Goal: Task Accomplishment & Management: Use online tool/utility

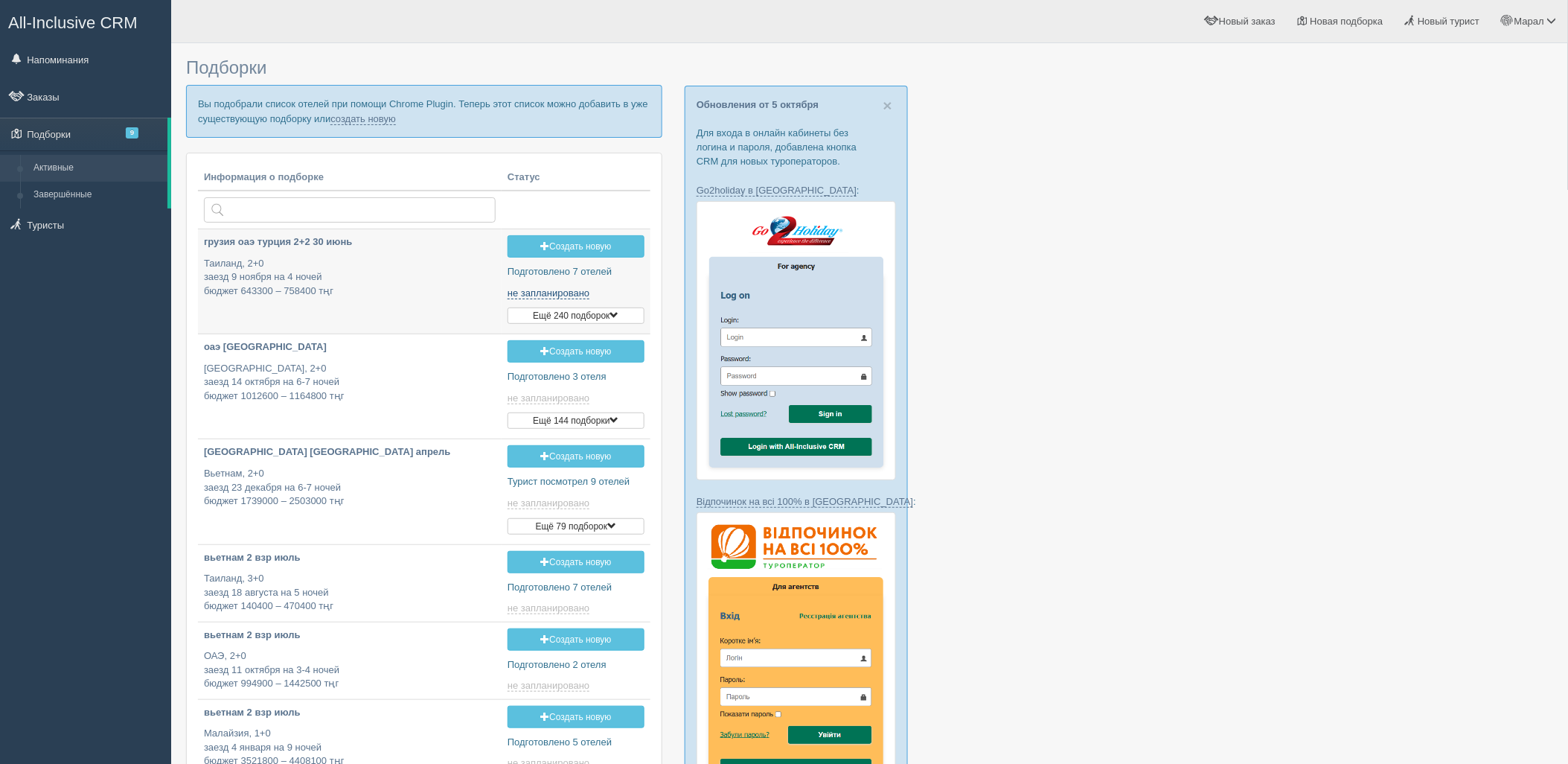
type input "2025-10-06 18:30"
click at [369, 116] on link "создать новую" at bounding box center [363, 118] width 65 height 12
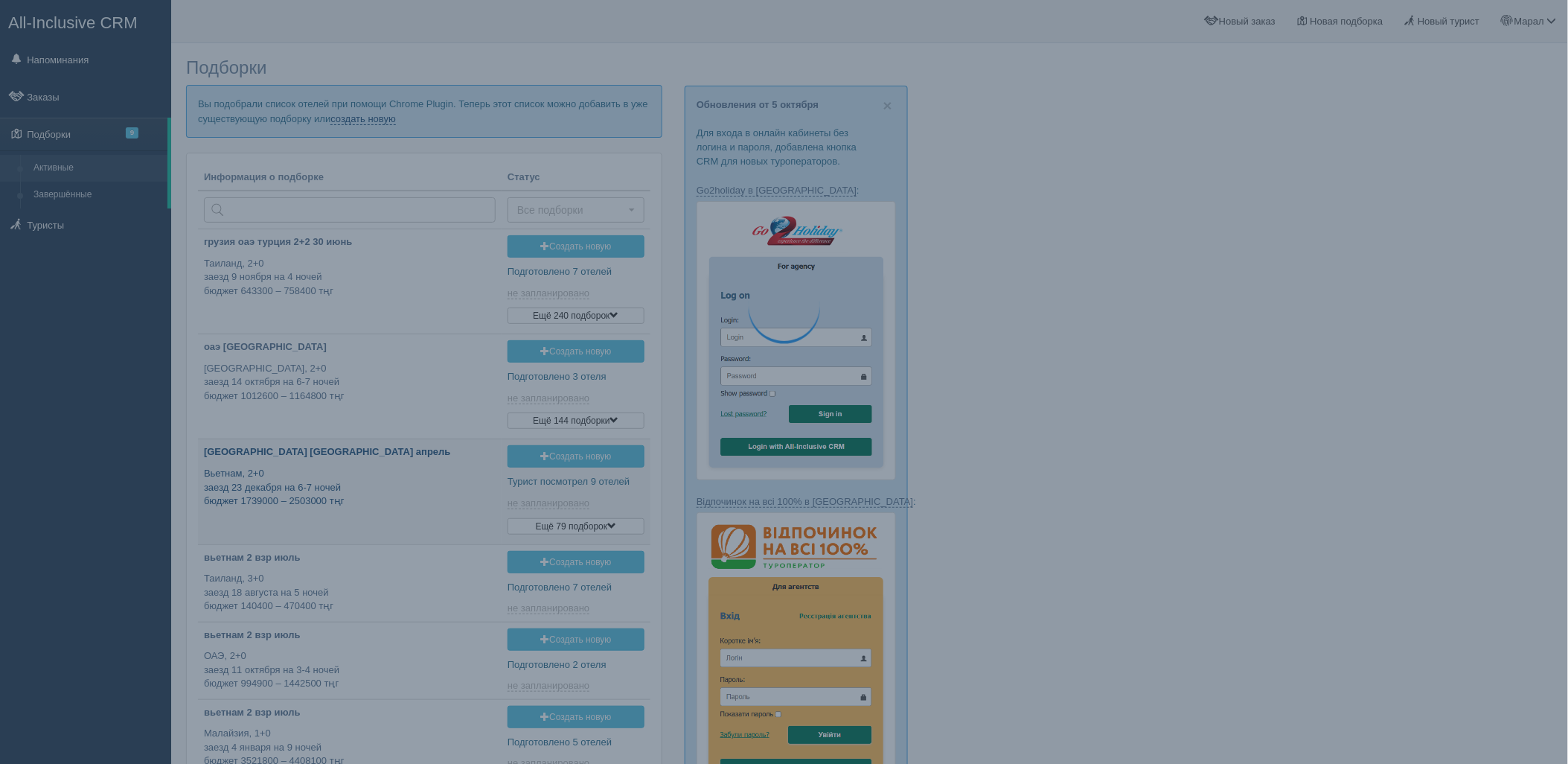
type input "2025-10-06 19:40"
type input "2025-10-06 16:35"
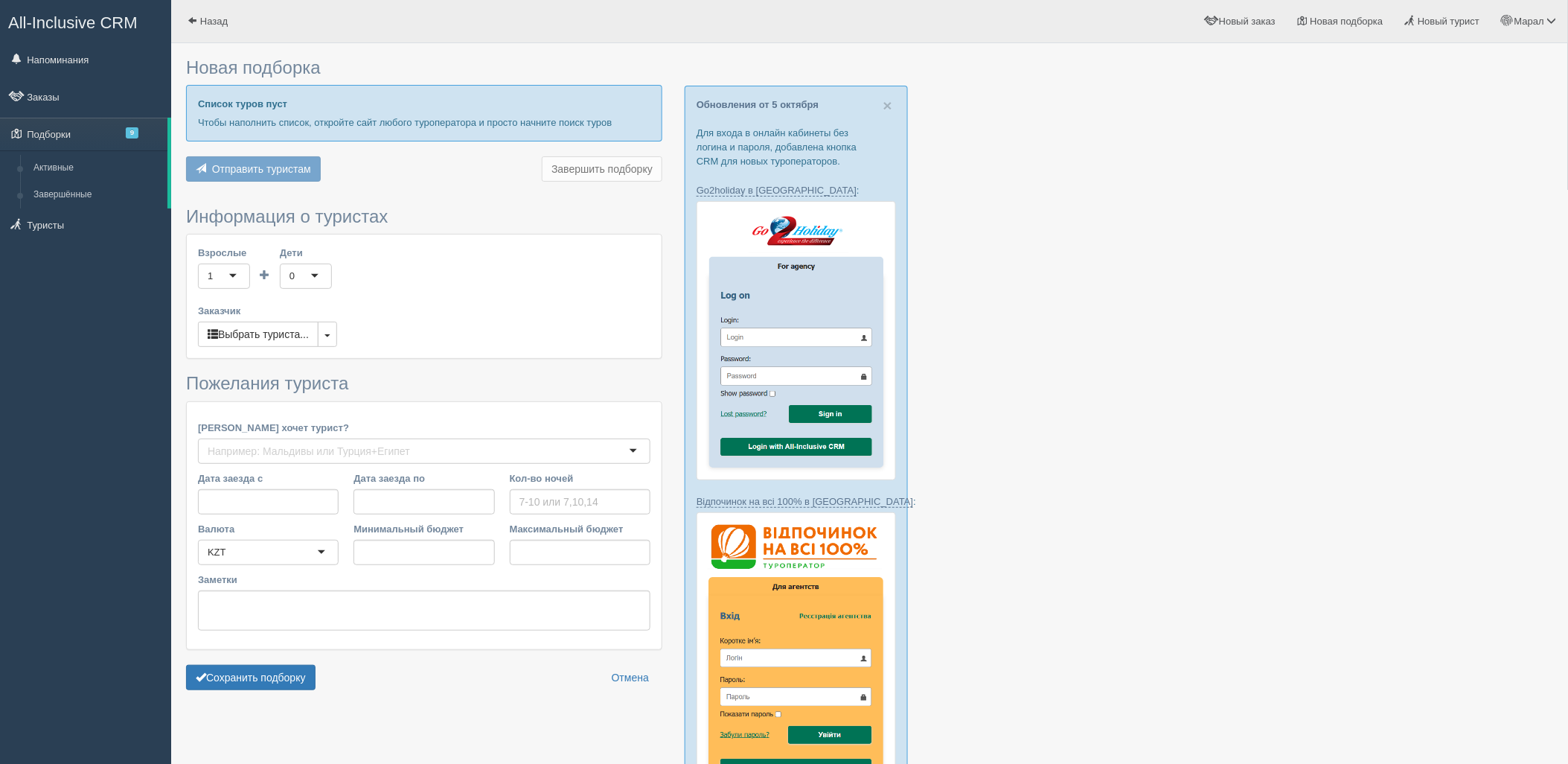
type input "7"
type input "1131800"
type input "1764100"
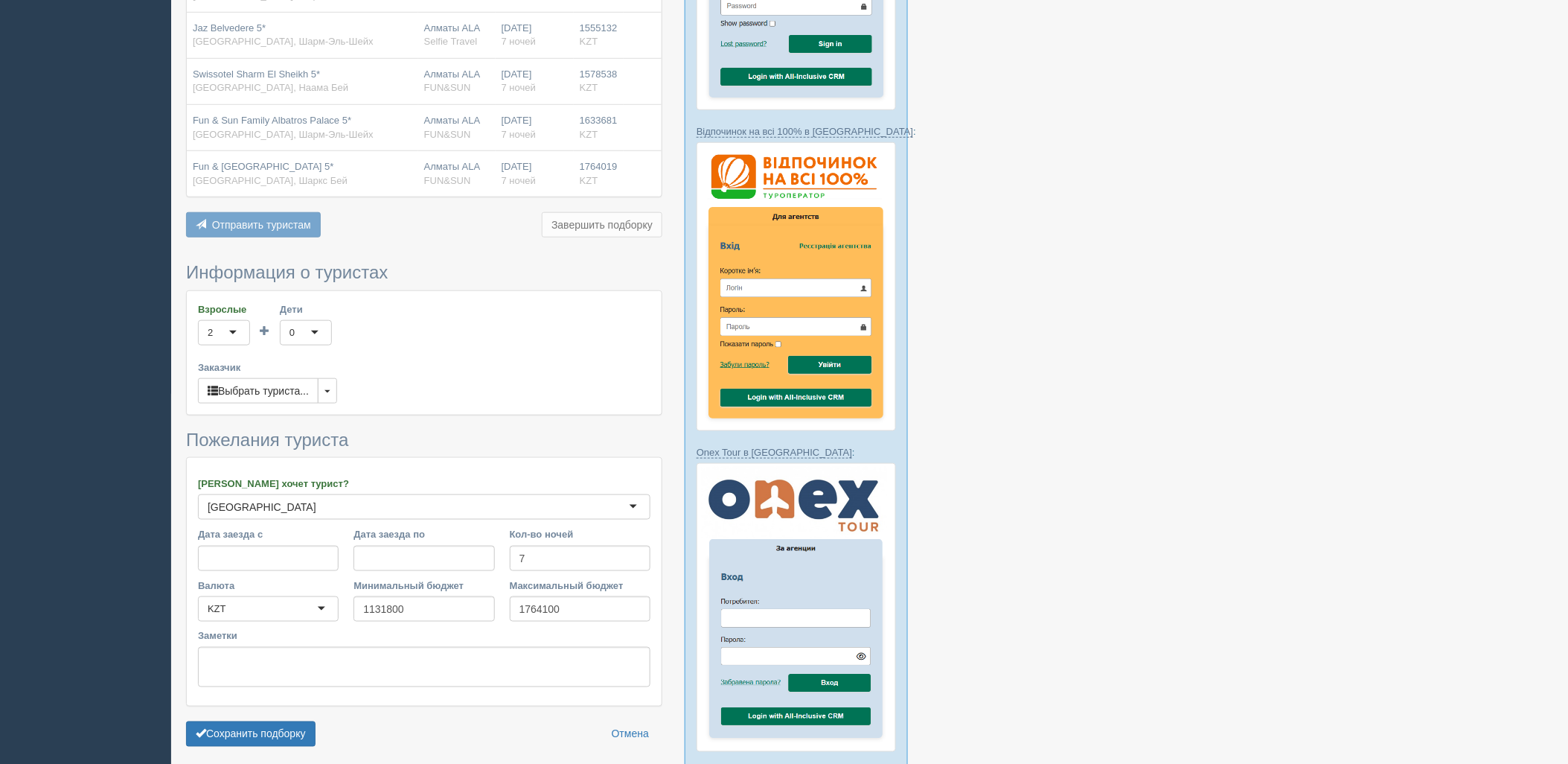
scroll to position [567, 0]
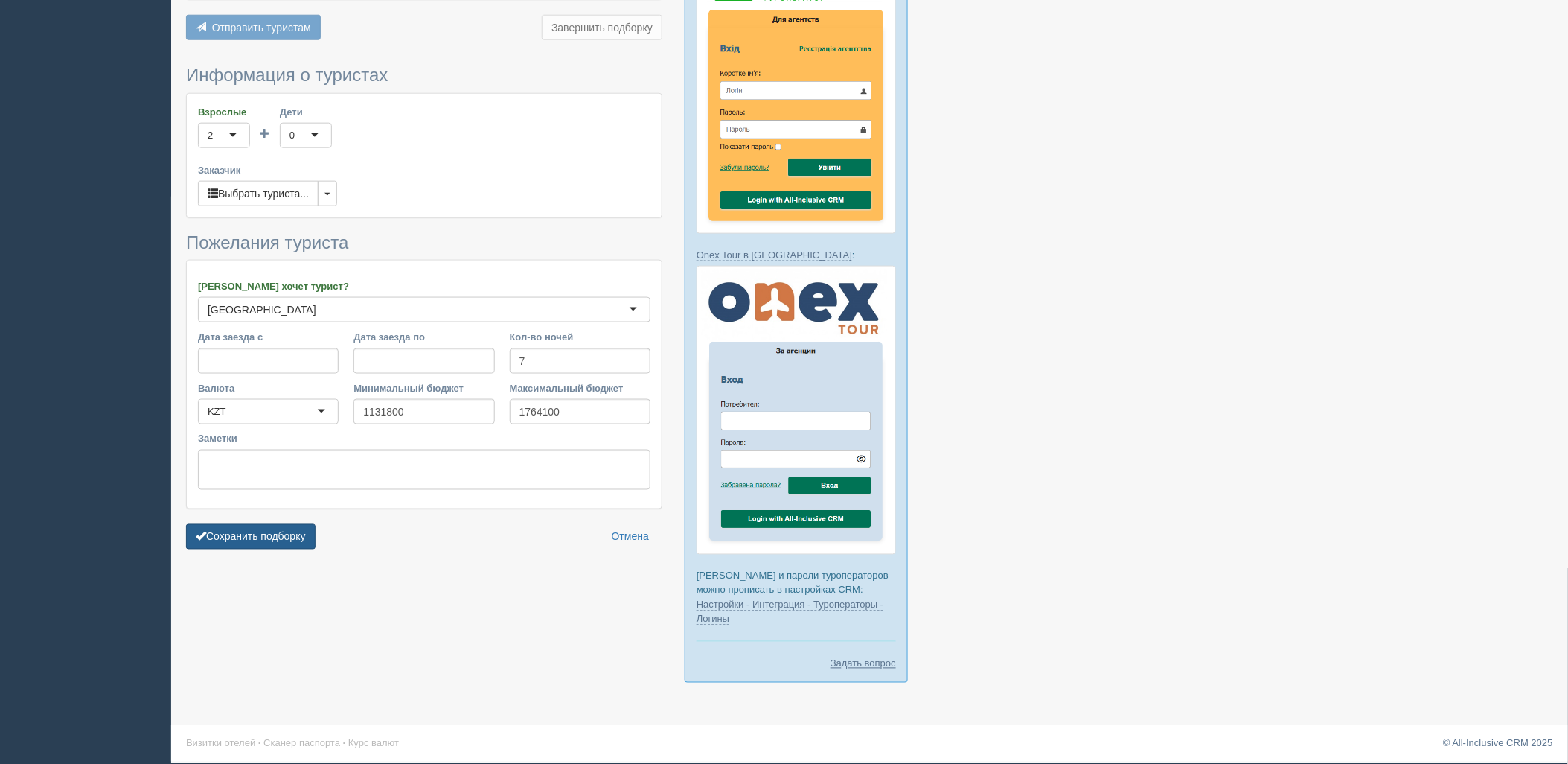
click at [258, 532] on button "Сохранить подборку" at bounding box center [251, 537] width 129 height 25
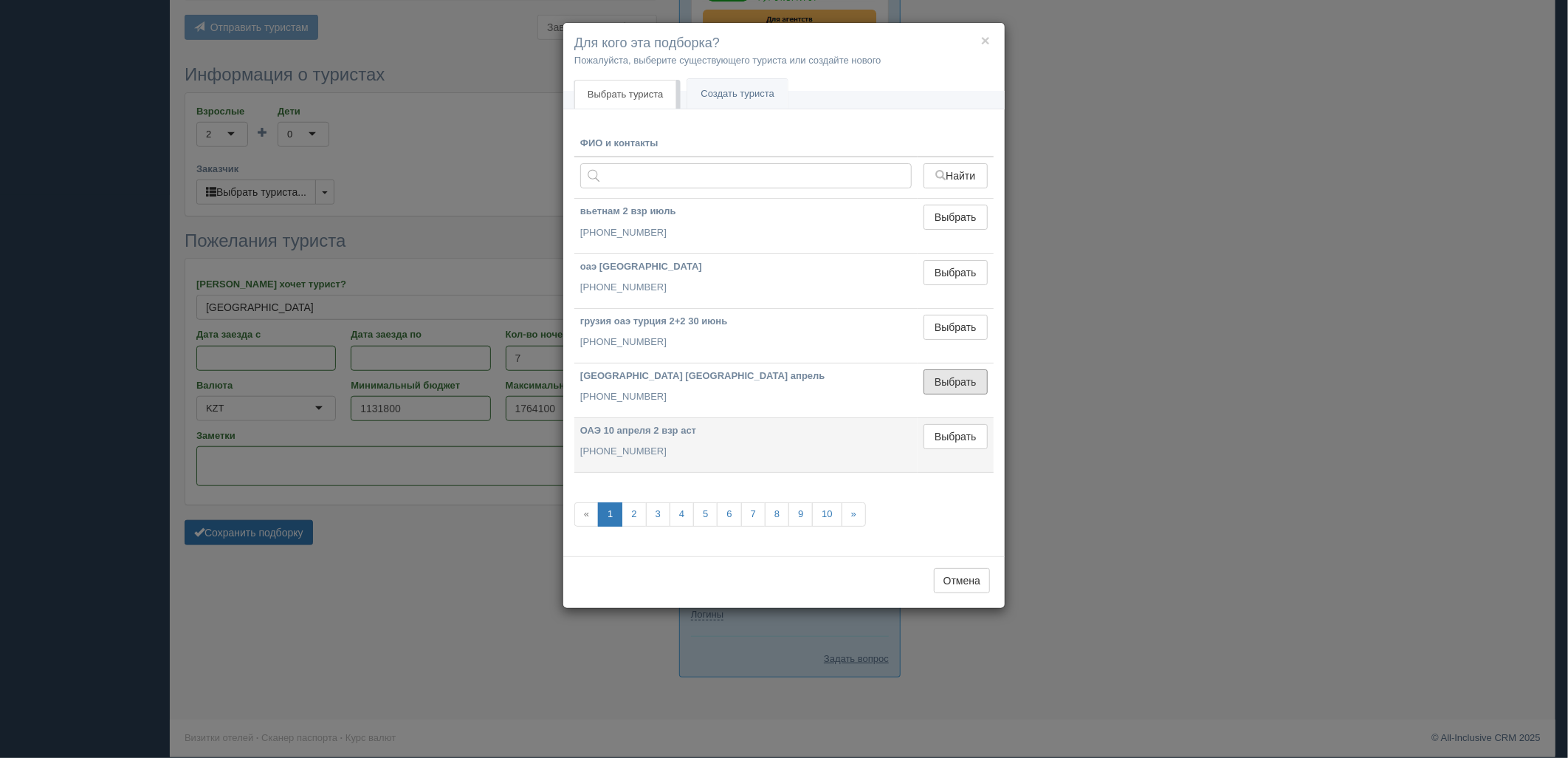
click at [959, 382] on button "Выбрать" at bounding box center [955, 382] width 64 height 25
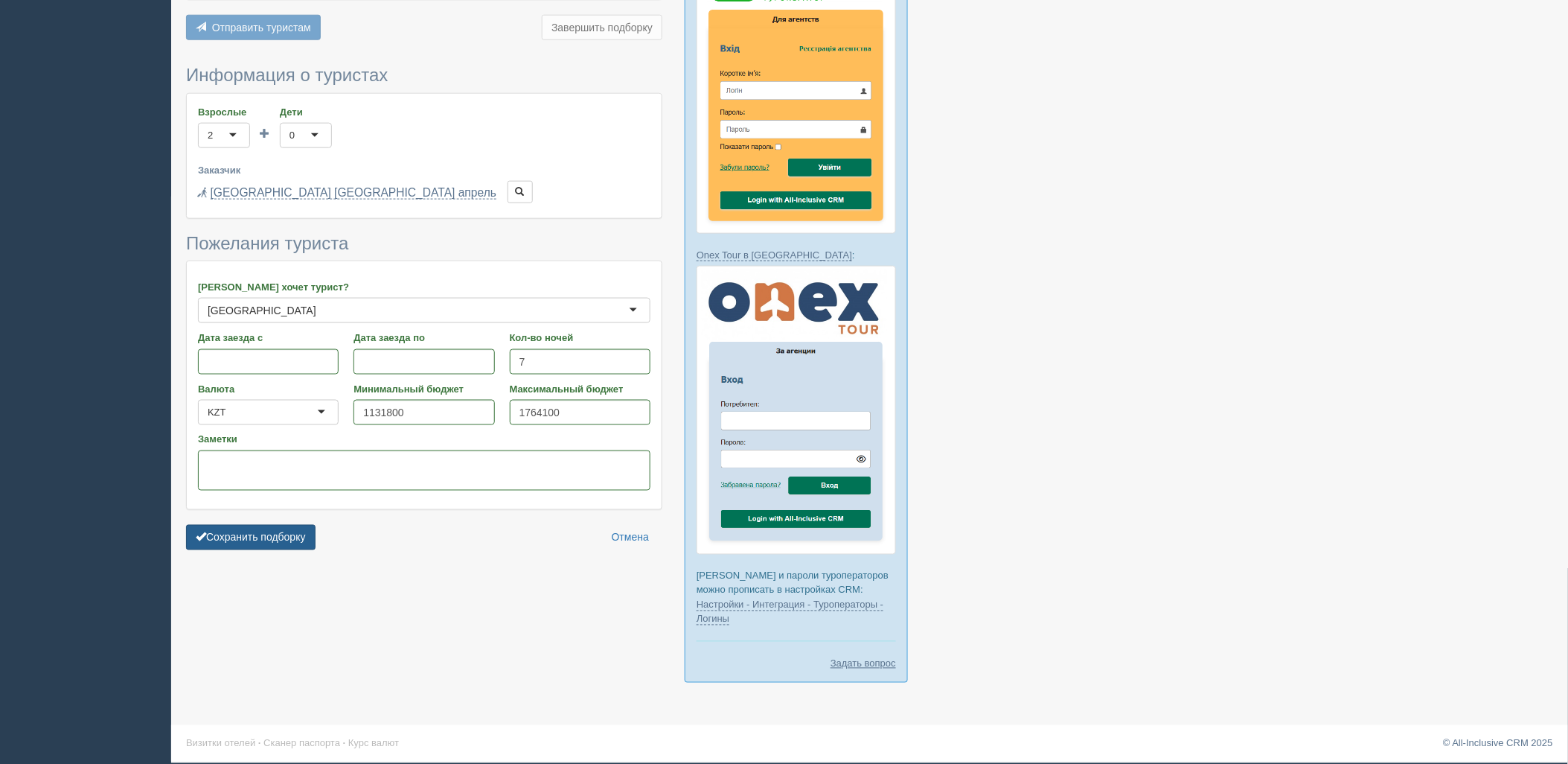
click at [270, 531] on button "Сохранить подборку" at bounding box center [251, 537] width 129 height 25
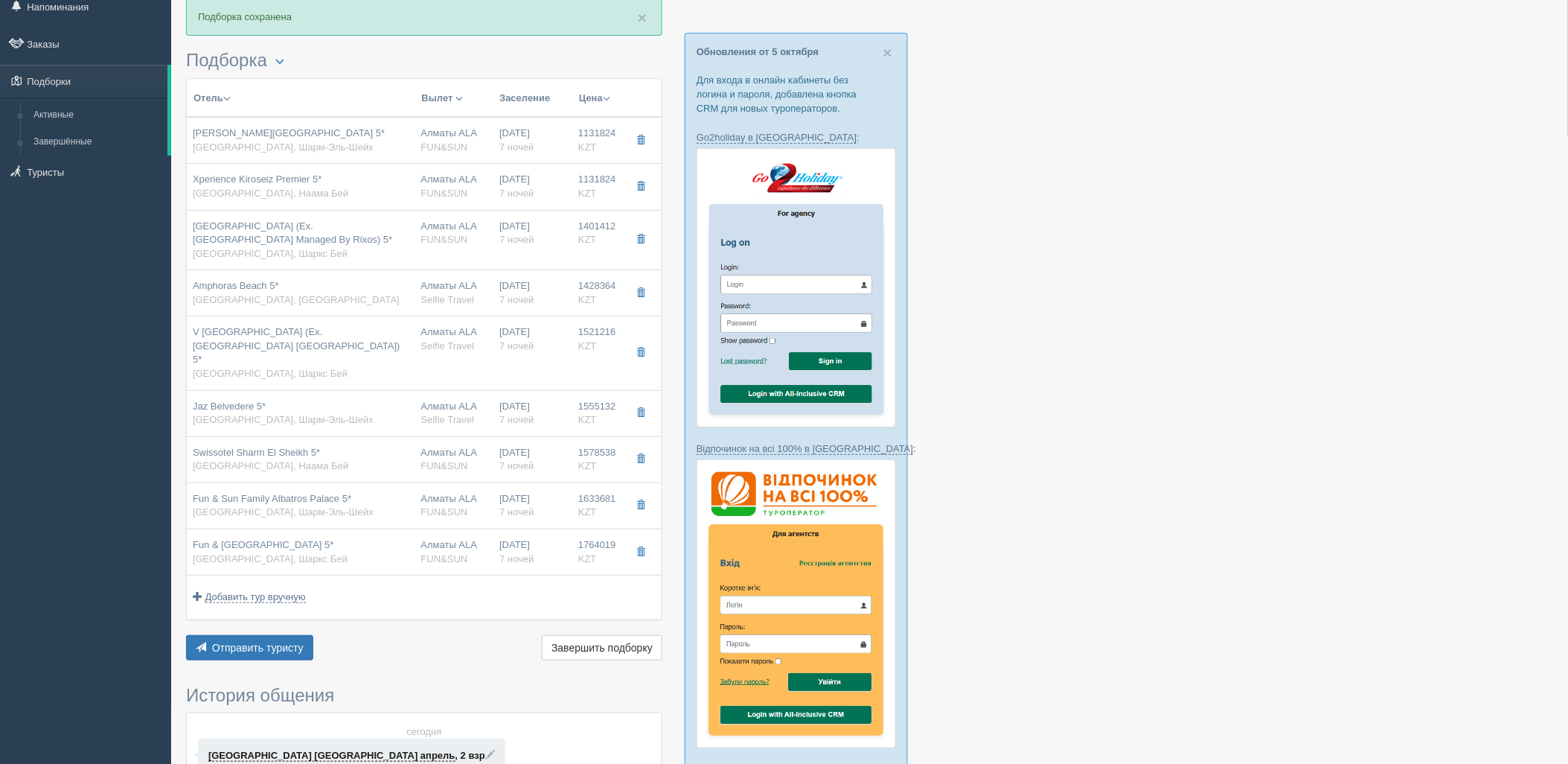
scroll to position [83, 0]
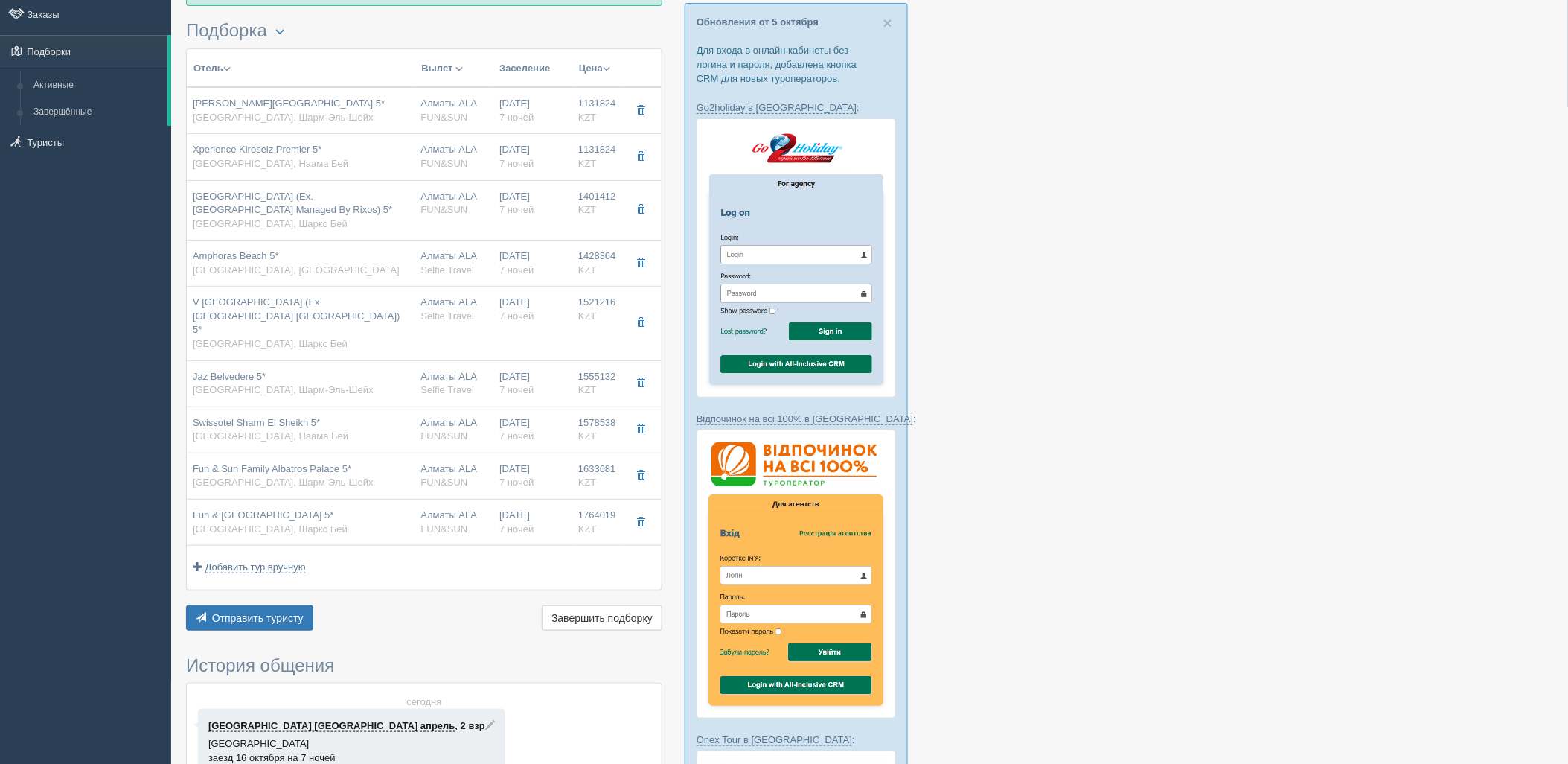
click at [1411, 378] on div at bounding box center [870, 575] width 1367 height 1214
click at [234, 612] on span "Отправить туристу" at bounding box center [258, 618] width 92 height 12
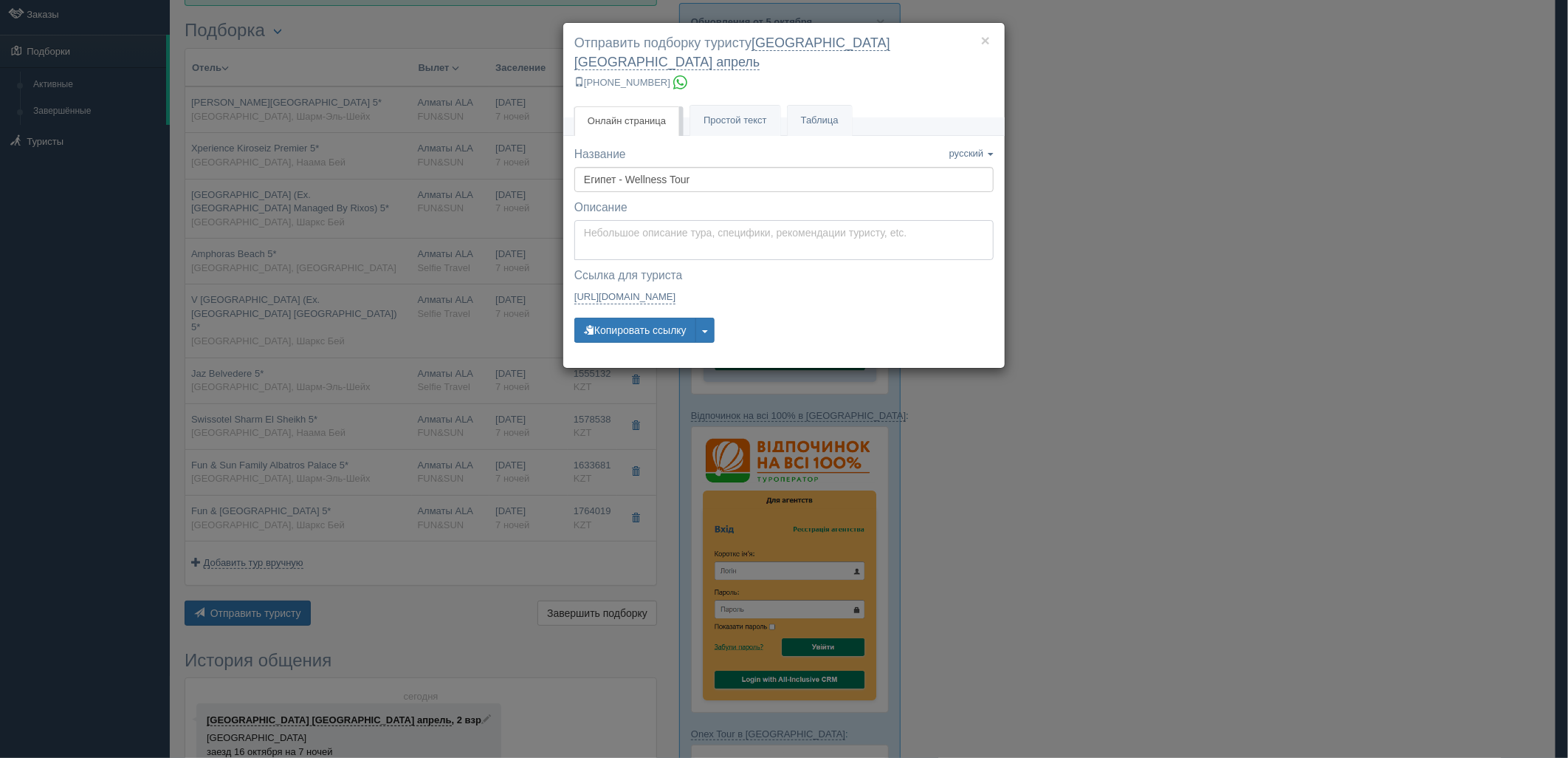
type textarea "Здравствуйте! Ниже представлены варианты туров для Вас. Для просмотра описания …"
click at [669, 233] on textarea "Здравствуйте! Ниже представлены варианты туров для Вас. Для просмотра описания …" at bounding box center [783, 240] width 419 height 40
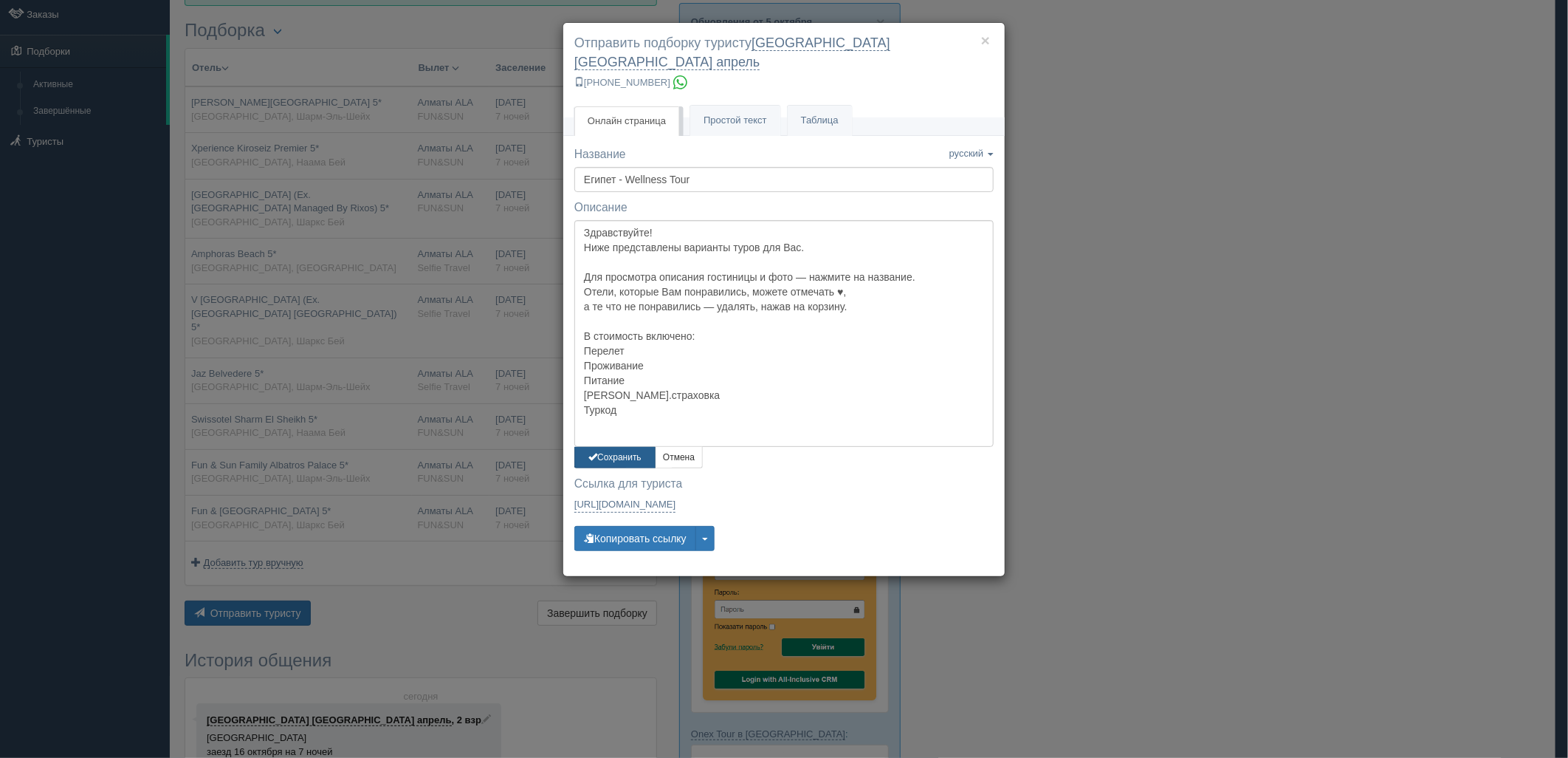
click at [617, 447] on button "Сохранить" at bounding box center [614, 457] width 81 height 22
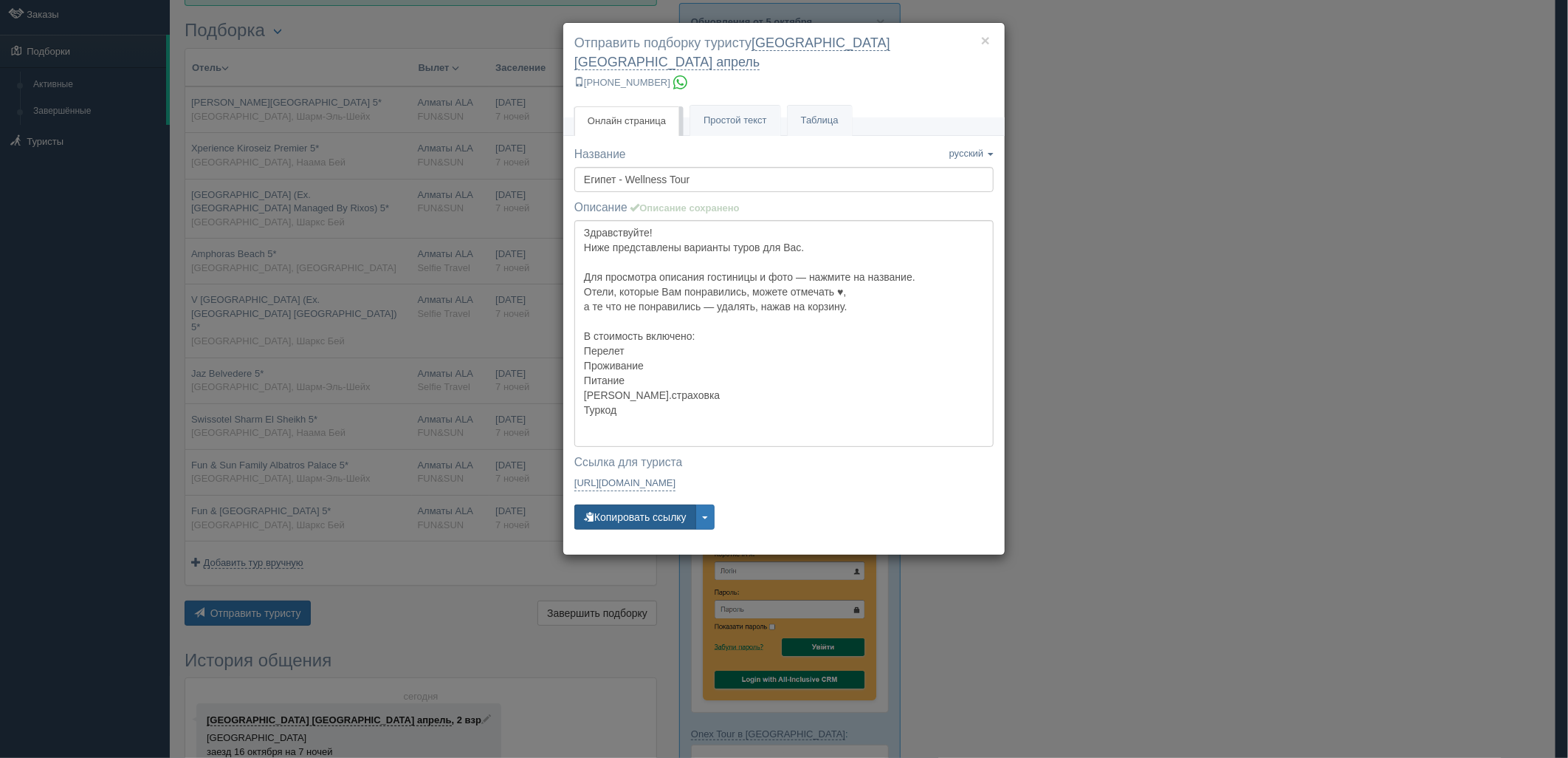
click at [615, 505] on button "Копировать ссылку" at bounding box center [635, 517] width 122 height 25
drag, startPoint x: 1410, startPoint y: 352, endPoint x: 1279, endPoint y: 112, distance: 273.4
click at [1408, 352] on div "× Отправить подборку туристу калининград турция апрель +7 924 265-55-57 Онлайн …" at bounding box center [784, 379] width 1568 height 758
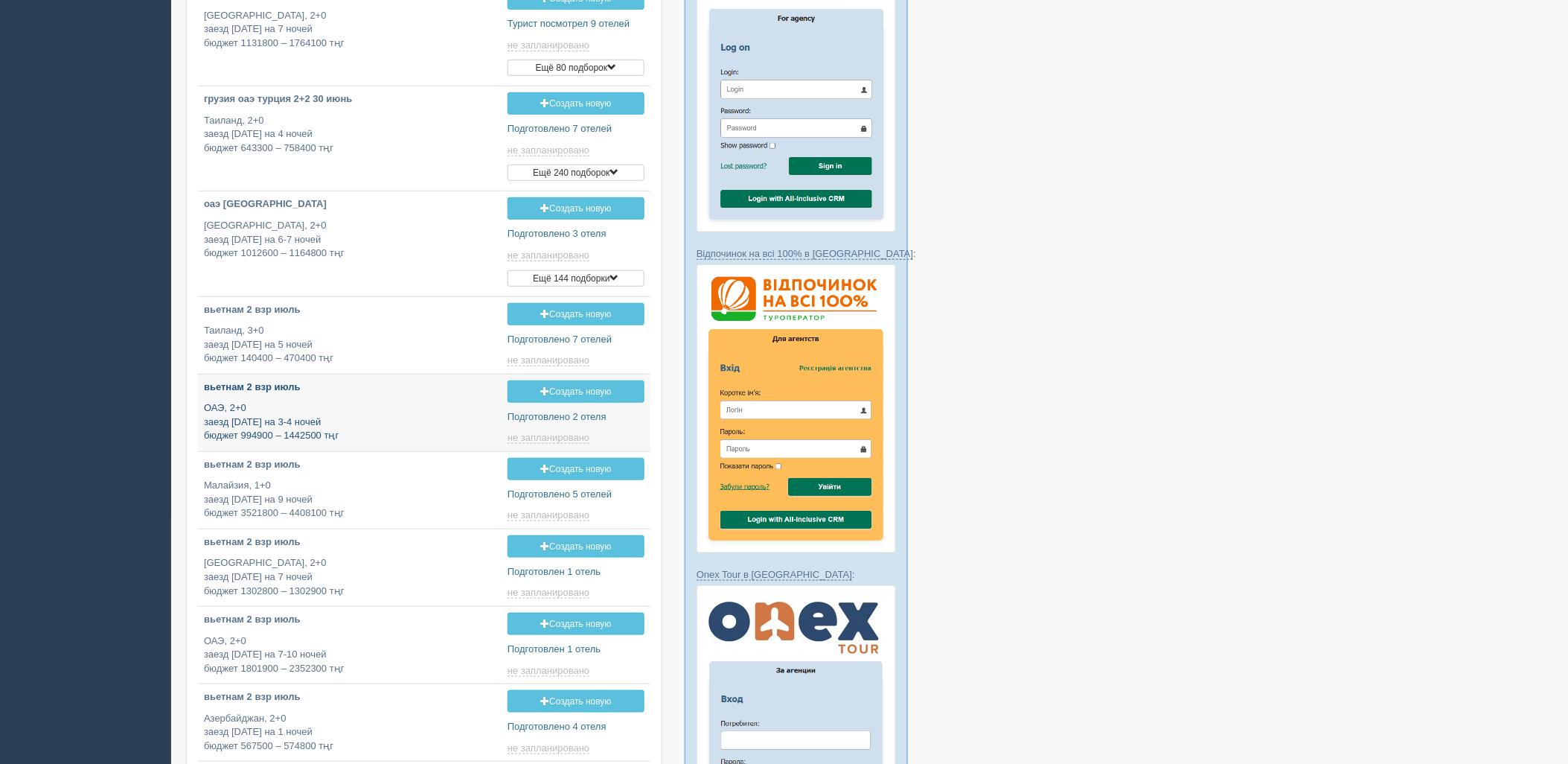
type input "2025-10-06 19:40"
type input "2025-10-06 11:40"
type input "2025-10-06 12:30"
type input "2025-10-06 17:35"
type input "2025-10-06 14:20"
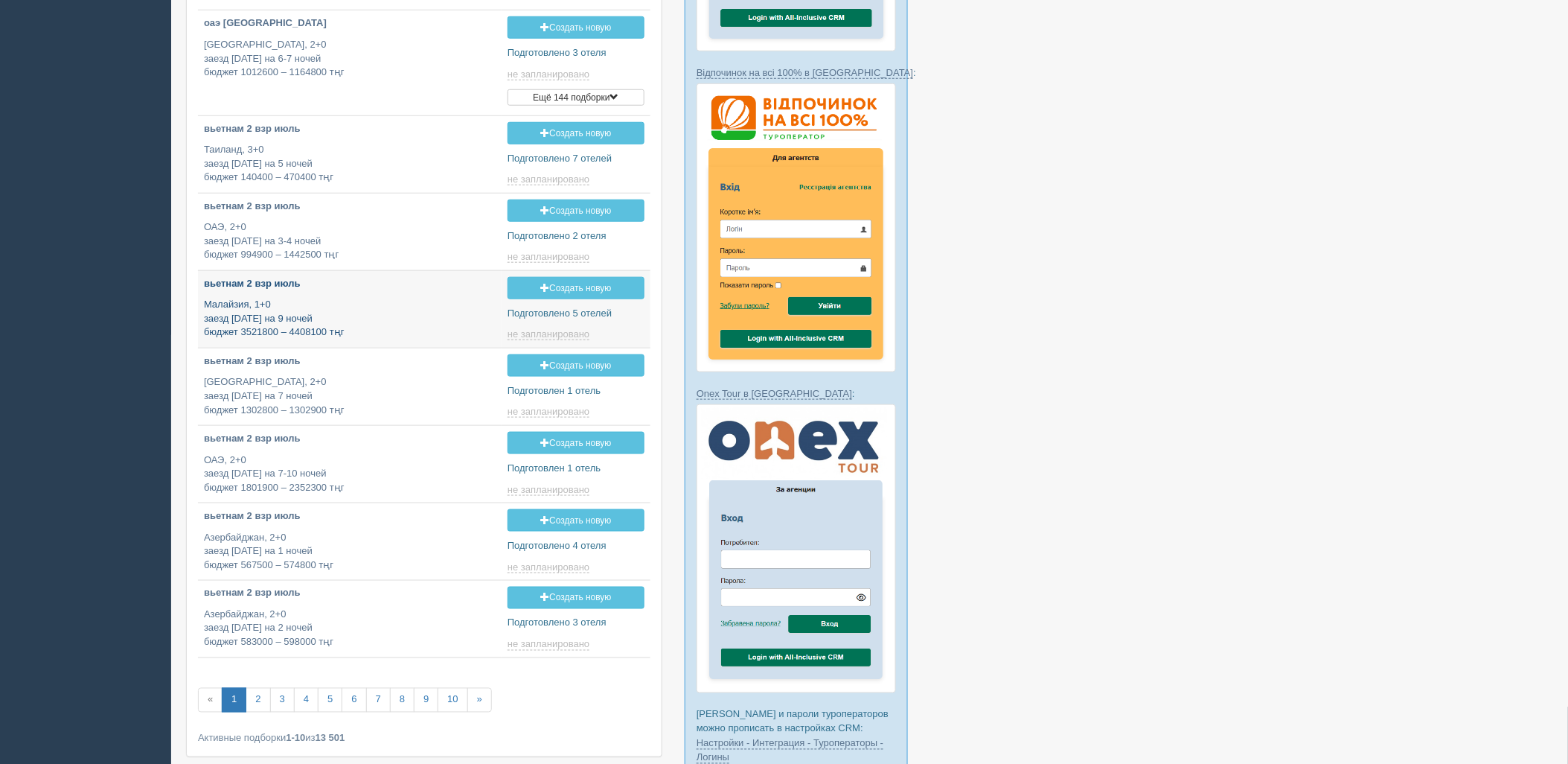
type input "2025-10-06 17:55"
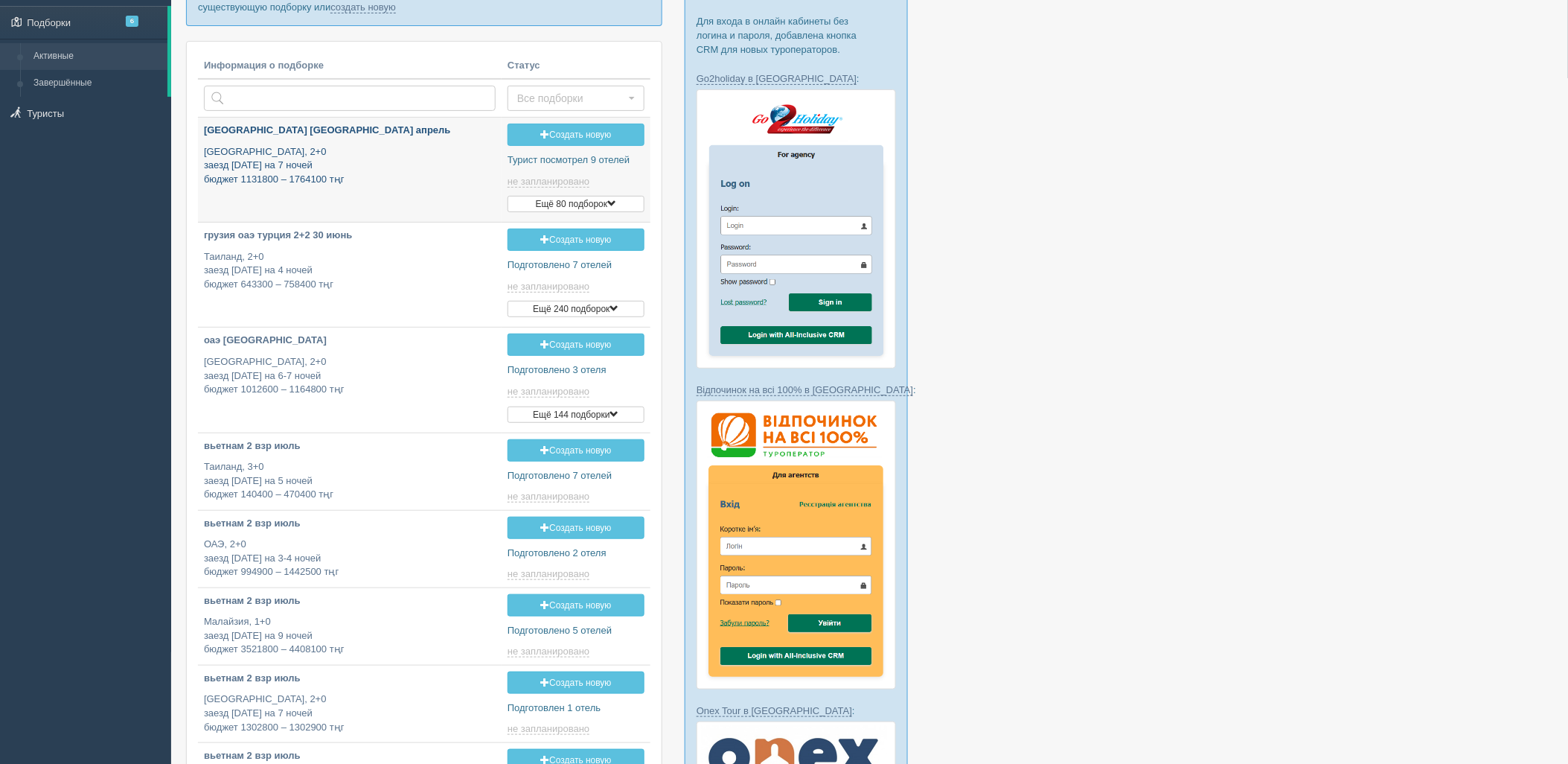
type input "2025-10-06 18:30"
type input "2025-10-06 19:40"
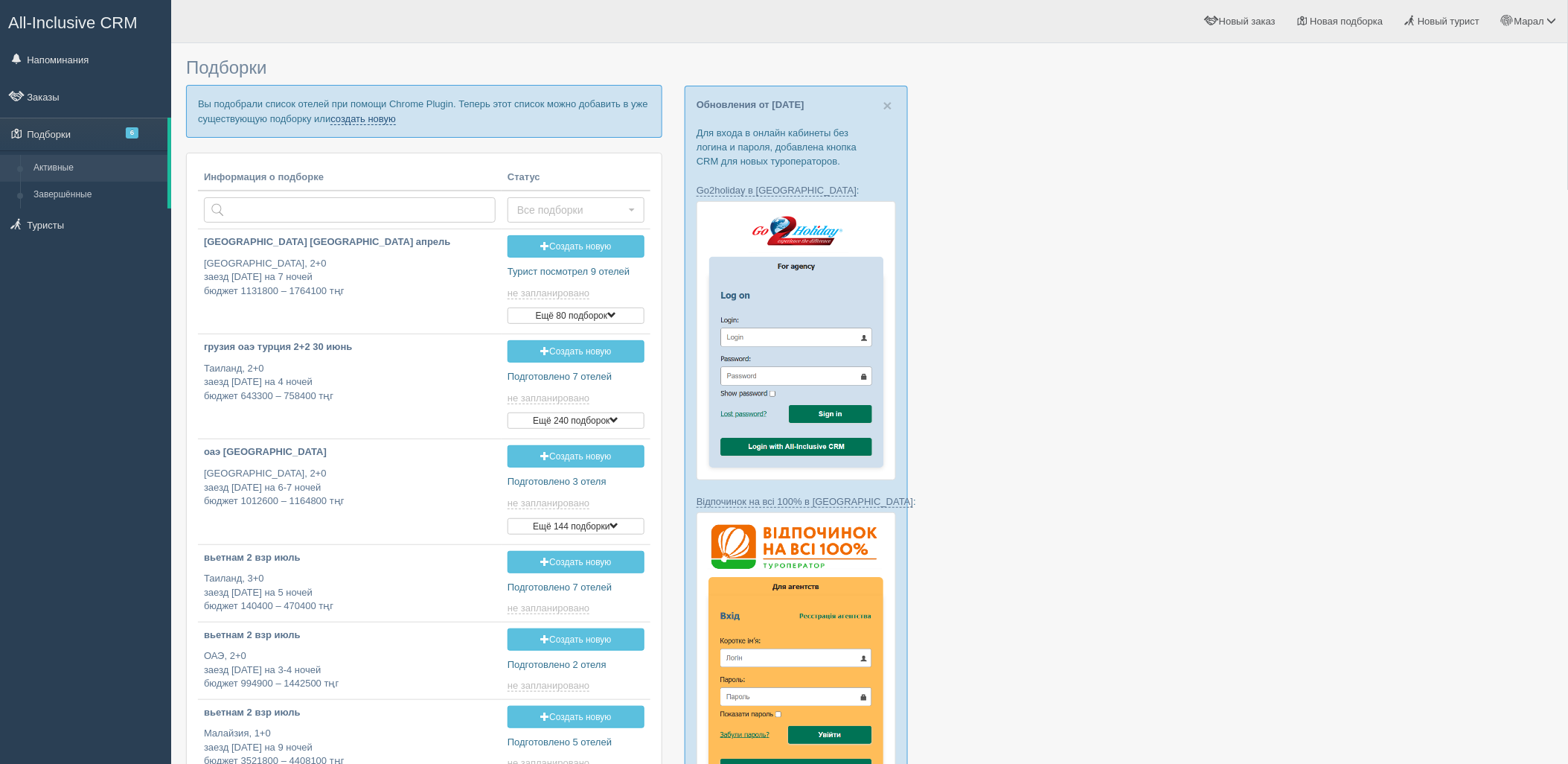
click at [365, 119] on link "создать новую" at bounding box center [363, 118] width 65 height 12
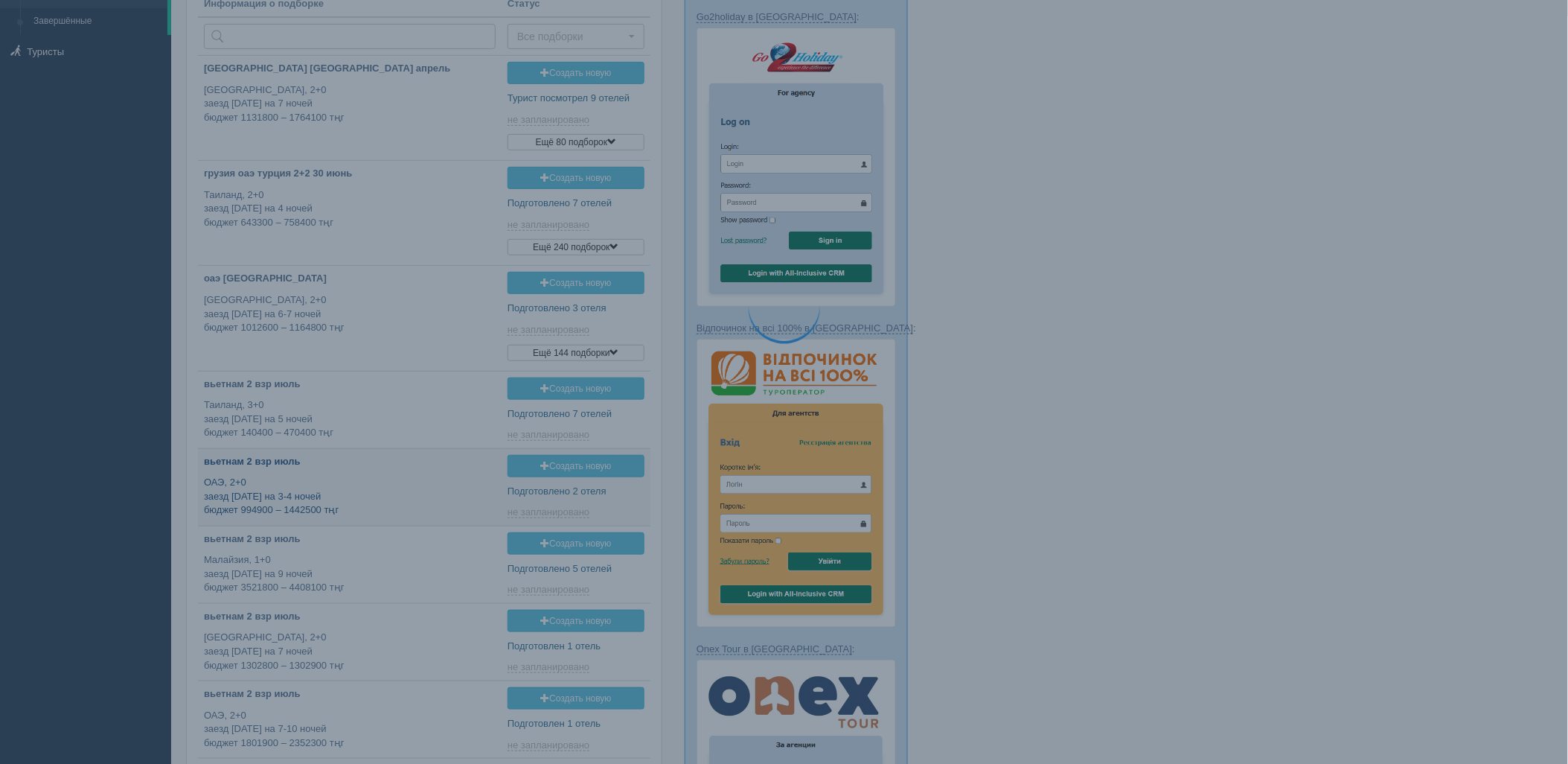
scroll to position [371, 0]
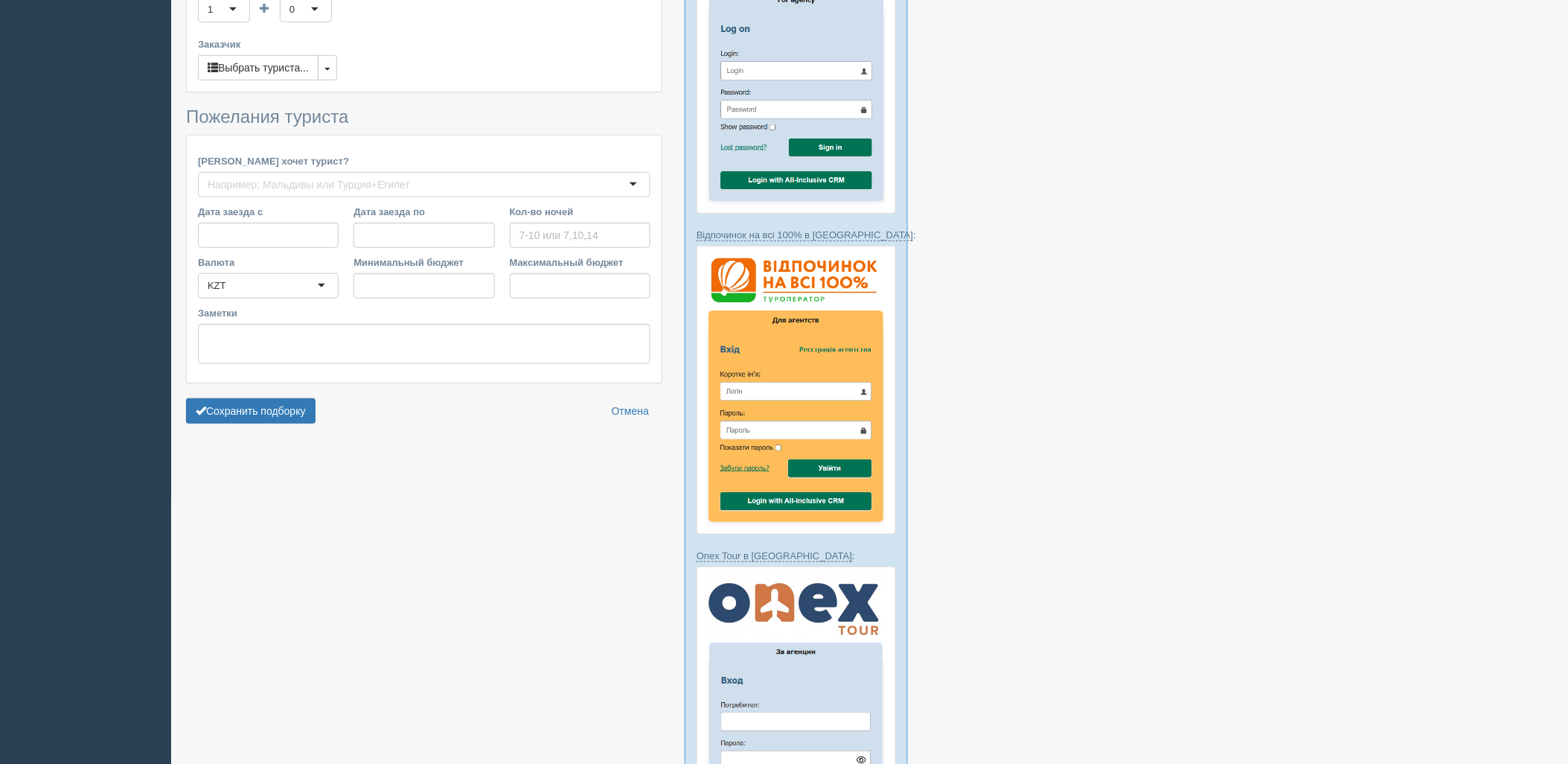
type input "3"
type input "707900"
type input "900200"
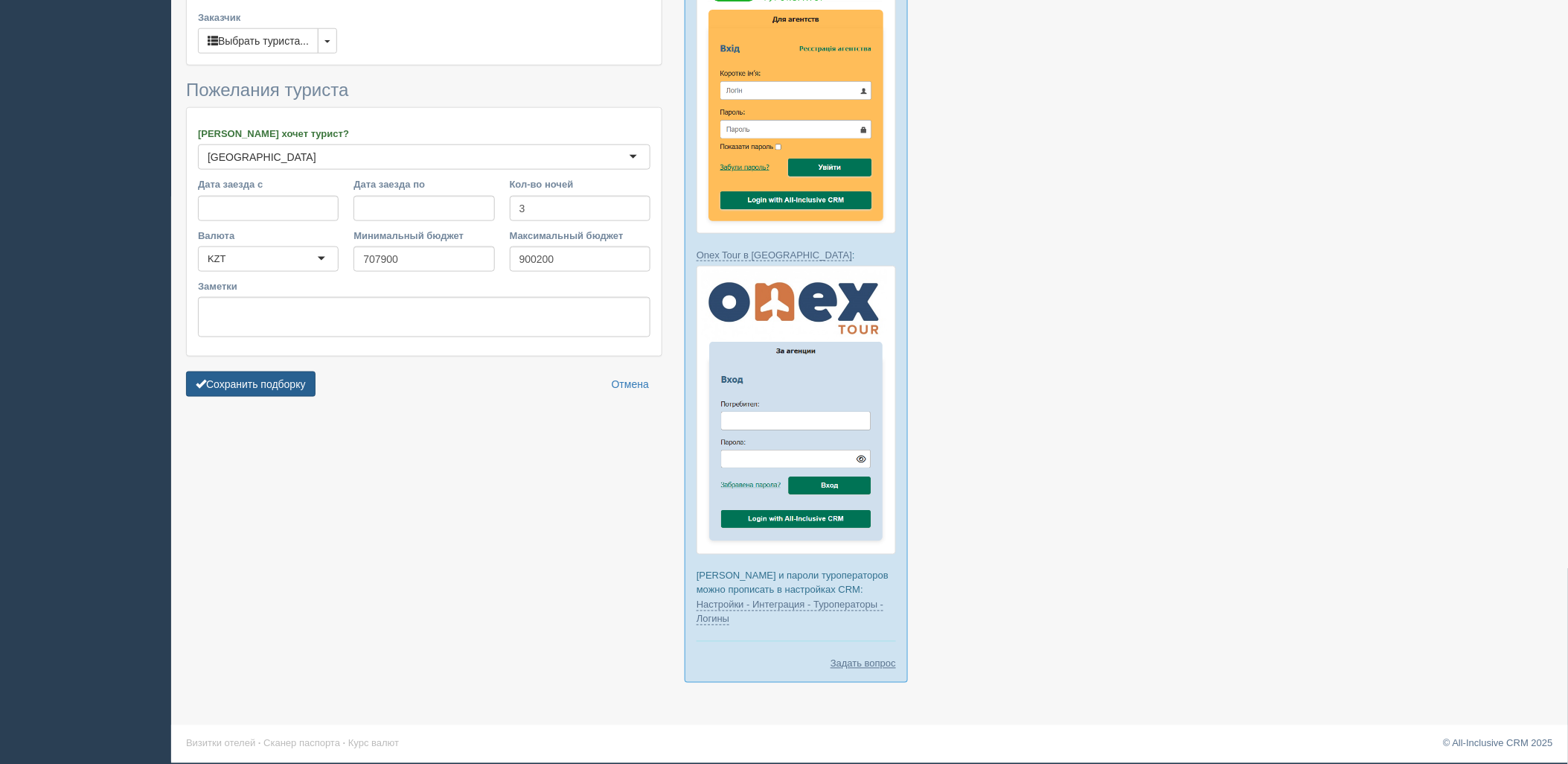
click at [294, 372] on button "Сохранить подборку" at bounding box center [251, 384] width 129 height 25
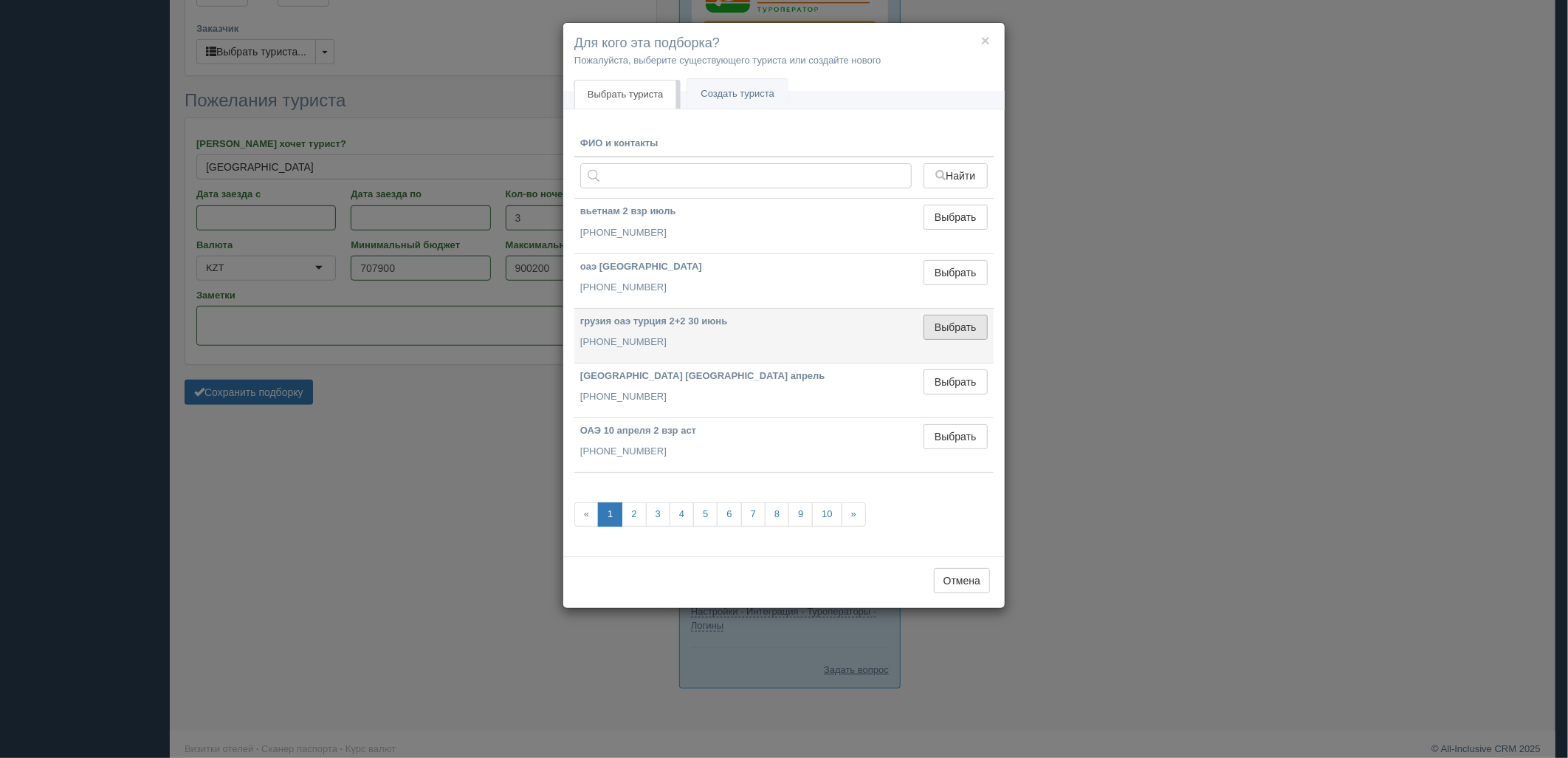
click at [954, 329] on button "Выбрать" at bounding box center [955, 327] width 64 height 25
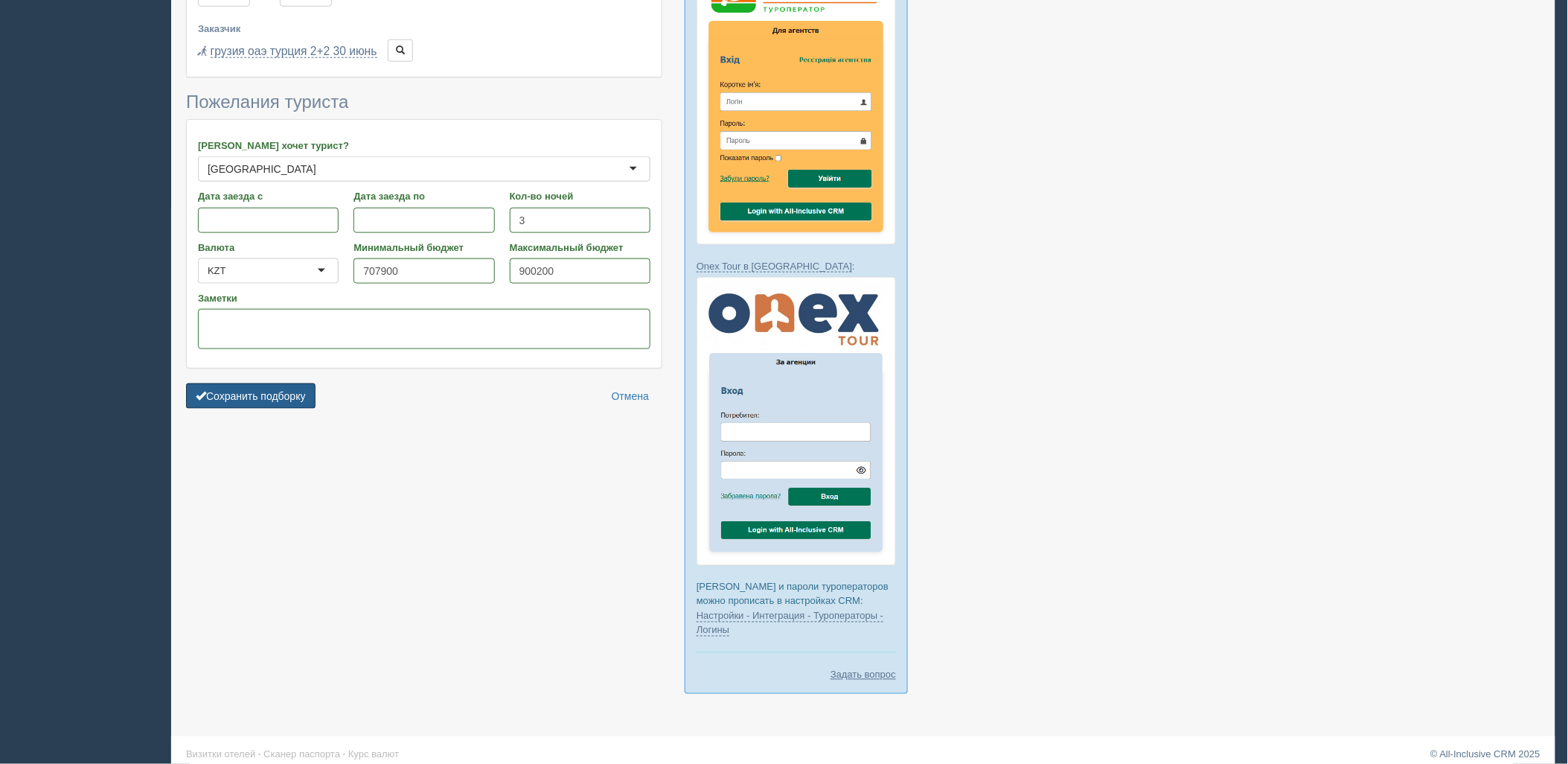
click at [274, 383] on button "Сохранить подборку" at bounding box center [251, 396] width 129 height 25
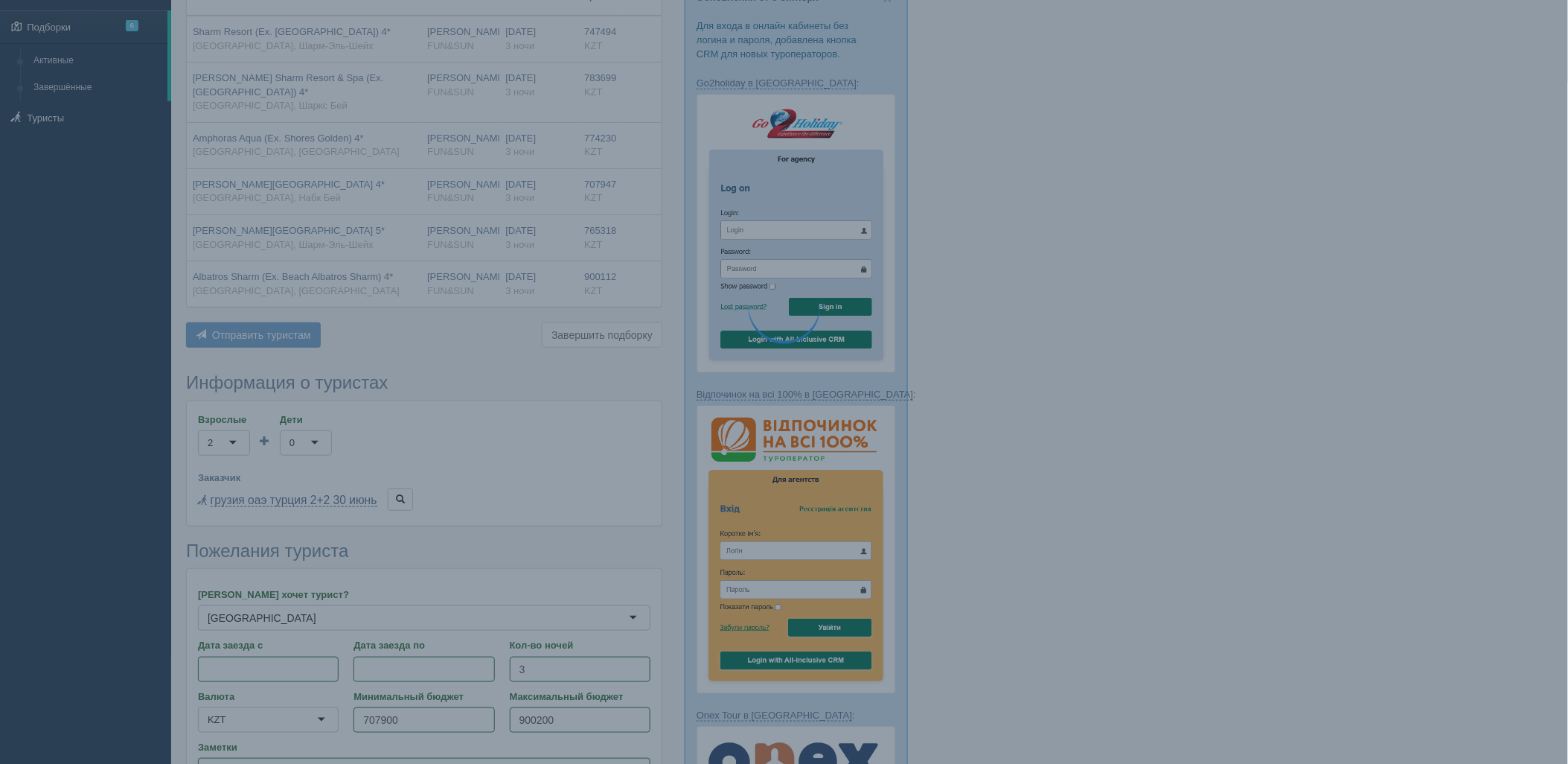
scroll to position [0, 0]
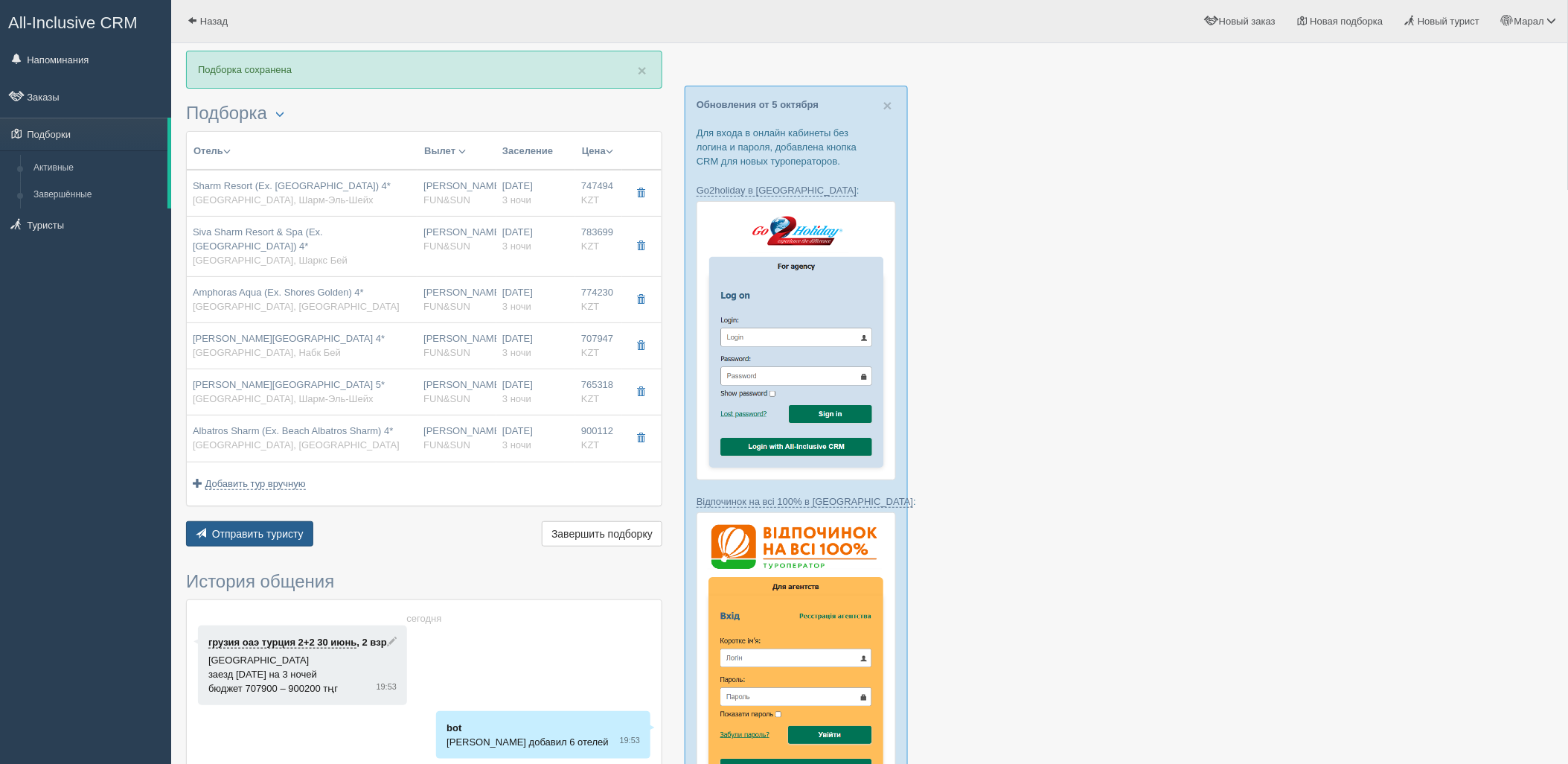
click at [281, 528] on span "Отправить туристу" at bounding box center [258, 533] width 92 height 12
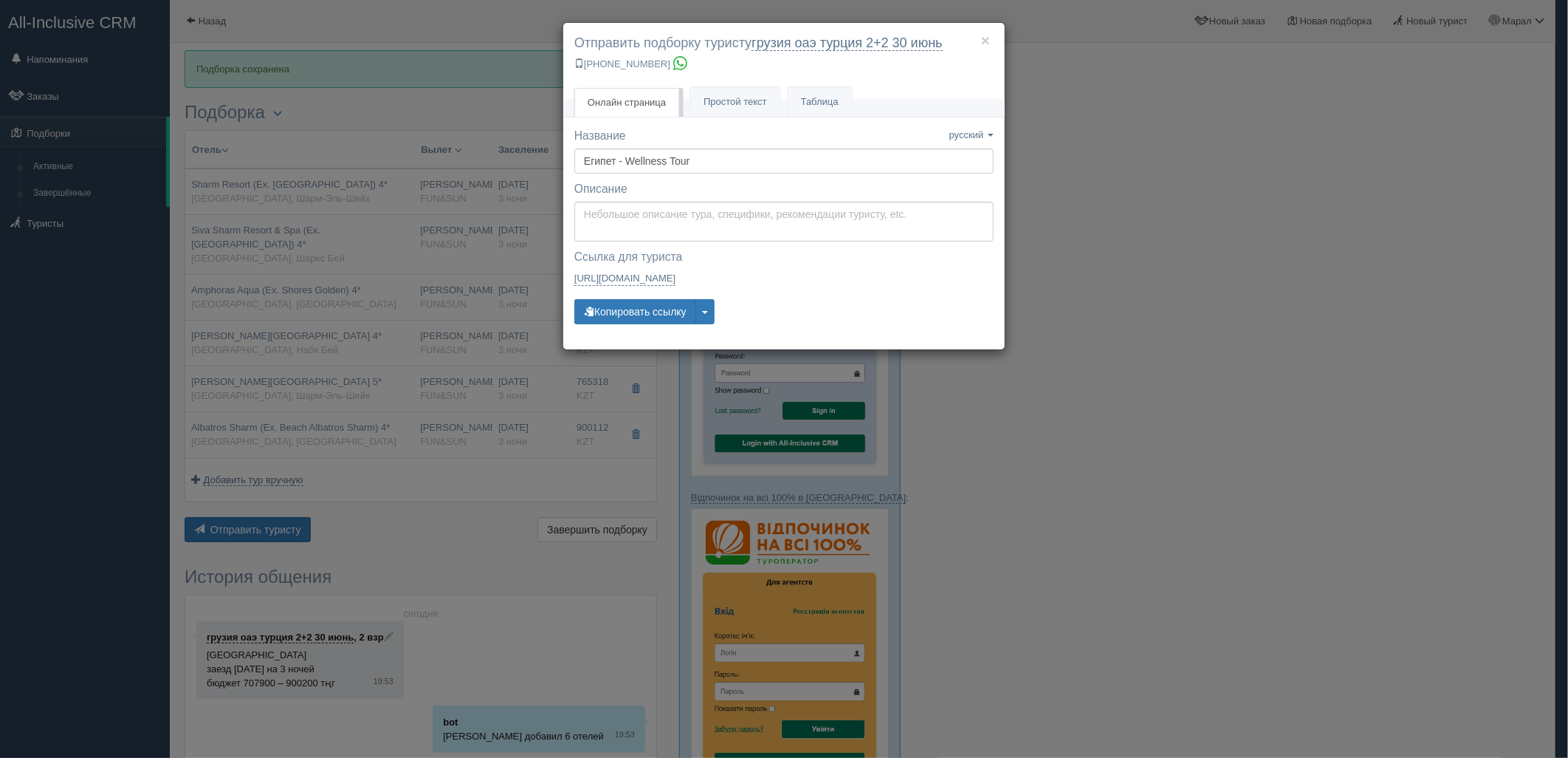
click at [632, 241] on div "Название Название сохранено русский english eesti latviešu polski українська ру…" at bounding box center [783, 233] width 419 height 210
type textarea "Здравствуйте! Ниже представлены варианты туров для Вас. Для просмотра описания …"
click at [627, 223] on textarea "Здравствуйте! Ниже представлены варианты туров для Вас. Для просмотра описания …" at bounding box center [783, 222] width 419 height 40
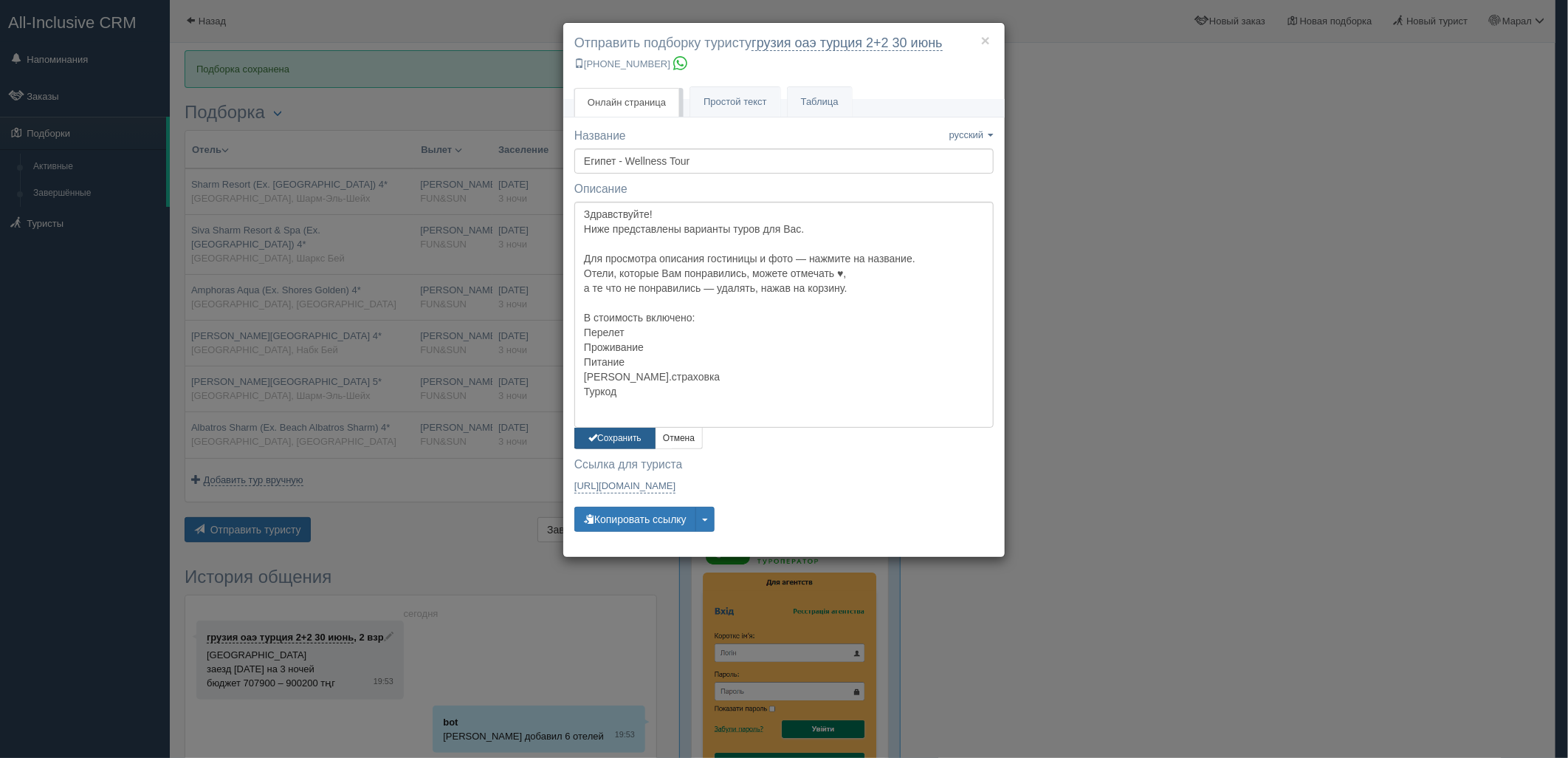
click at [618, 437] on button "Сохранить" at bounding box center [614, 438] width 81 height 22
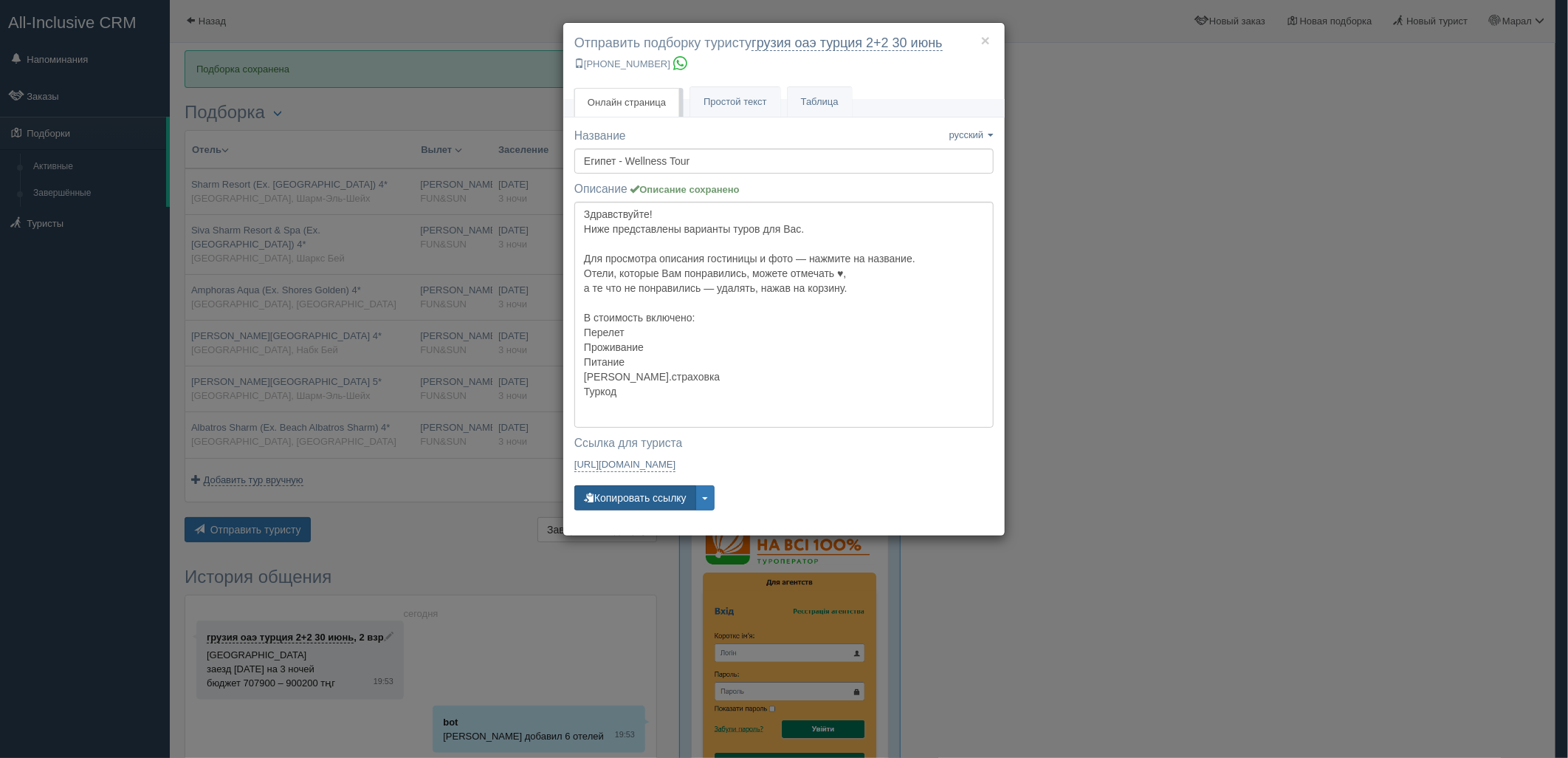
click at [640, 499] on button "Копировать ссылку" at bounding box center [635, 498] width 122 height 25
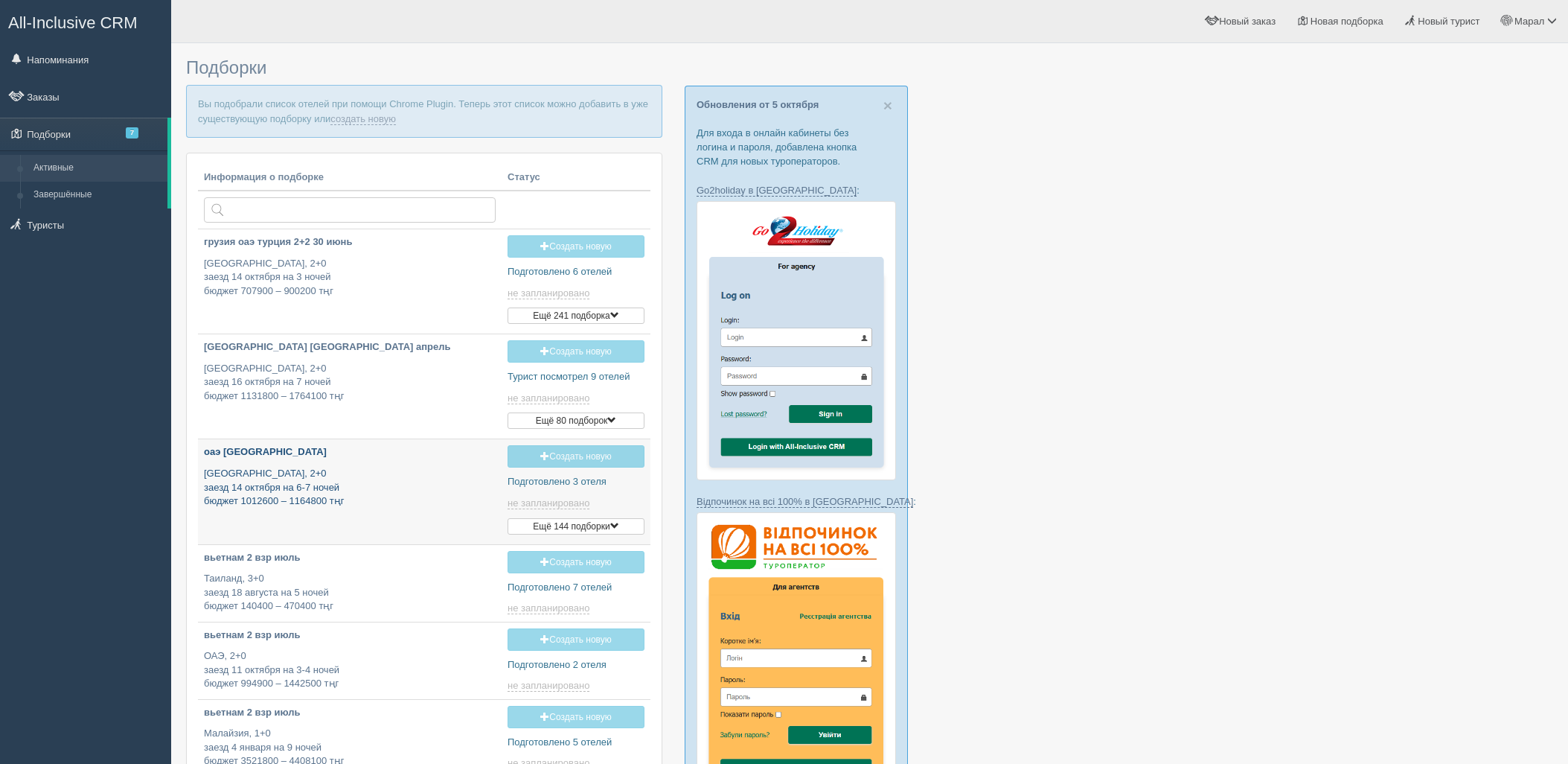
type input "[DATE] 19:50"
type input "[DATE] 19:40"
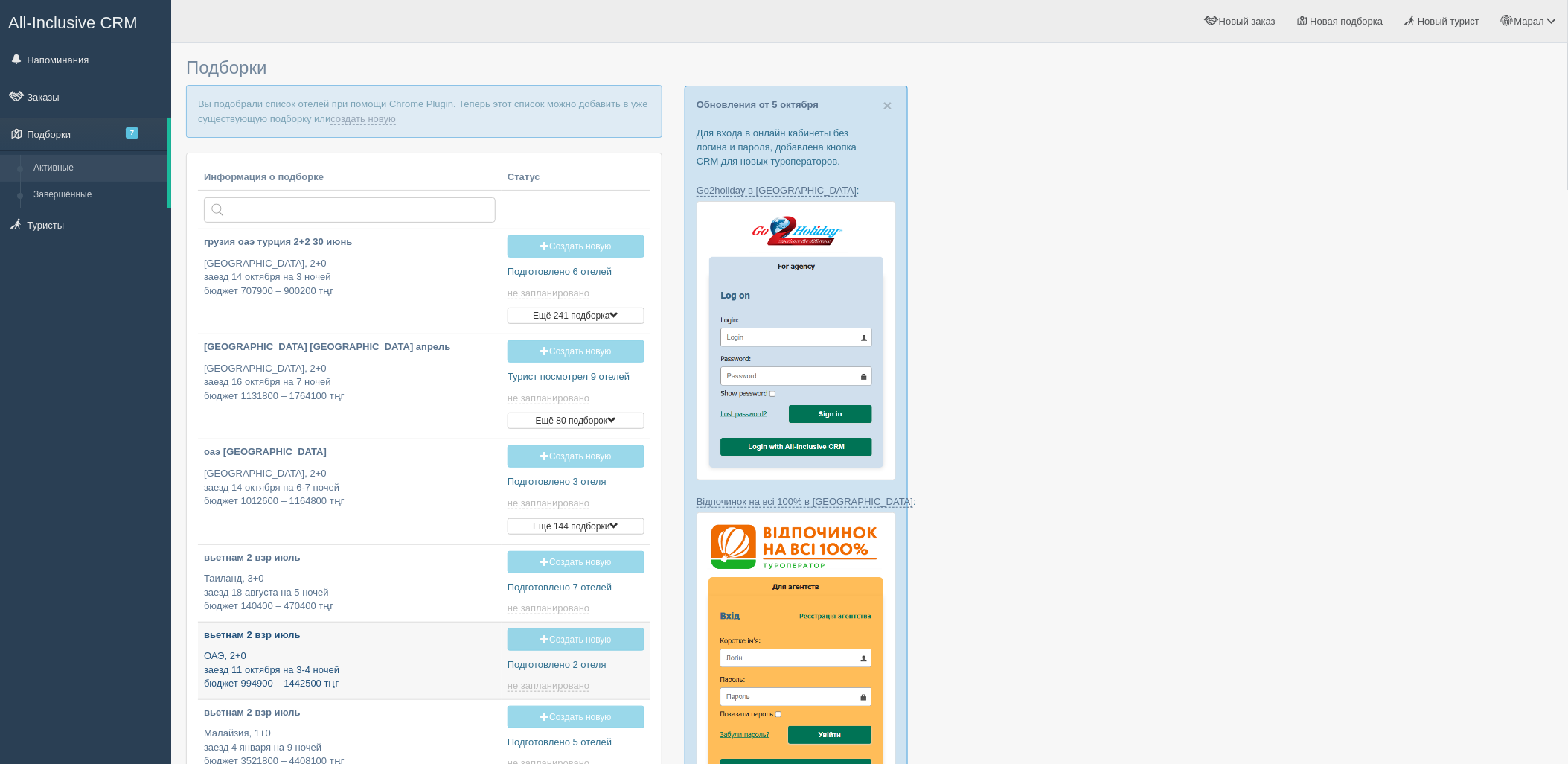
type input "[DATE] 11:40"
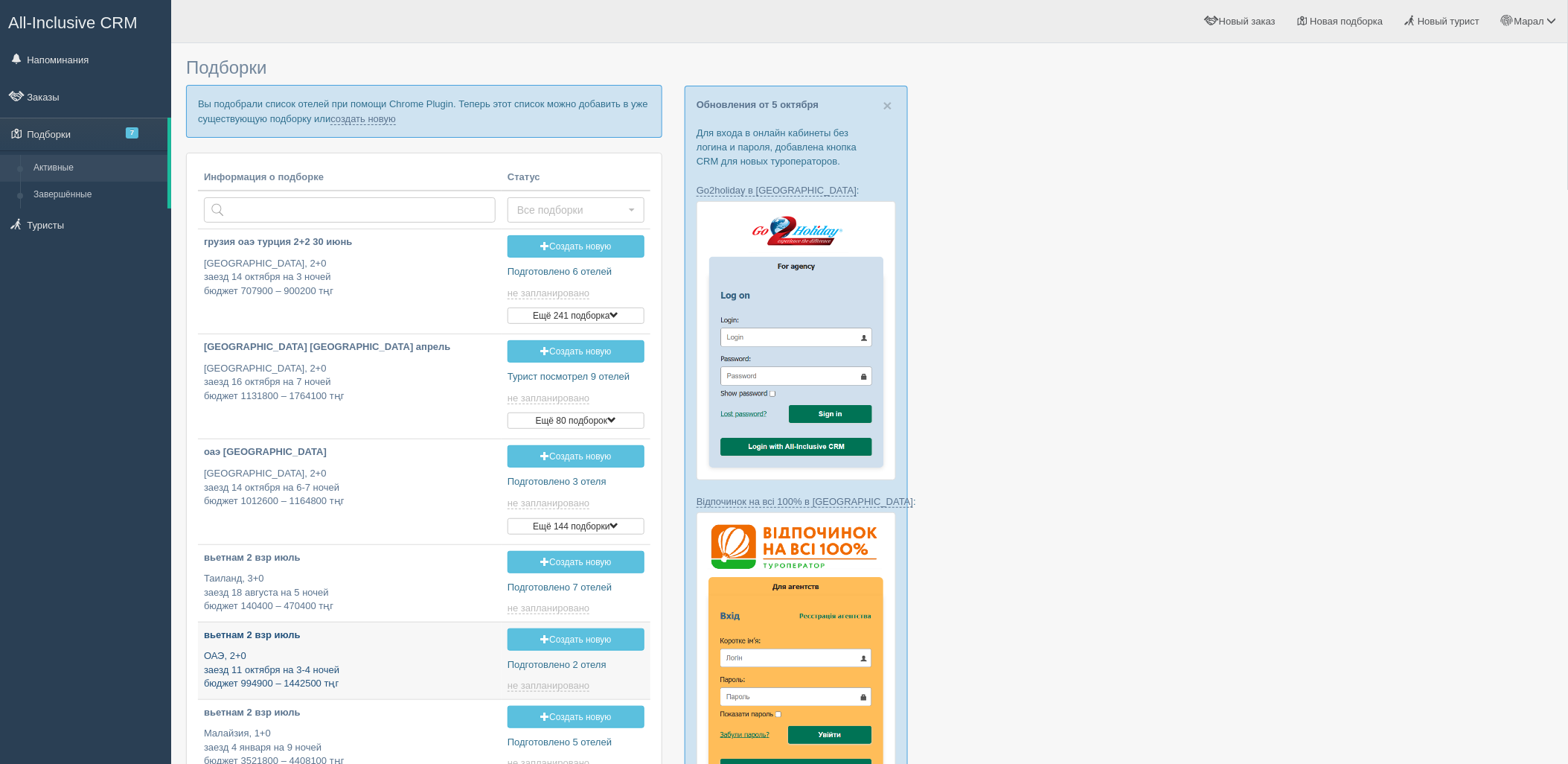
type input "[DATE] 12:30"
type input "[DATE] 17:55"
click at [1370, 396] on div at bounding box center [870, 657] width 1367 height 1214
drag, startPoint x: 369, startPoint y: 121, endPoint x: 350, endPoint y: 160, distance: 43.4
click at [369, 121] on link "создать новую" at bounding box center [363, 118] width 65 height 12
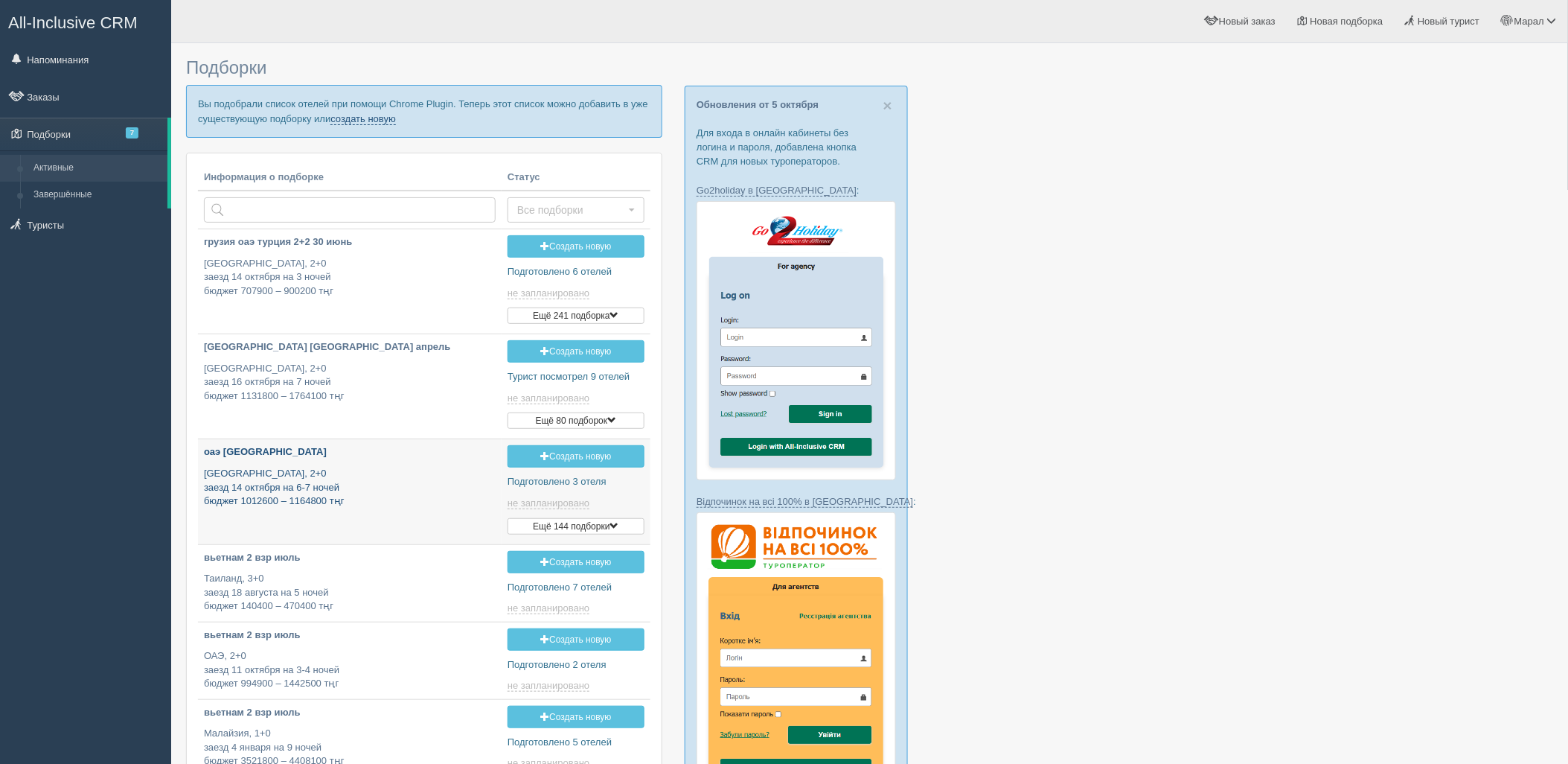
type input "[DATE] 19:40"
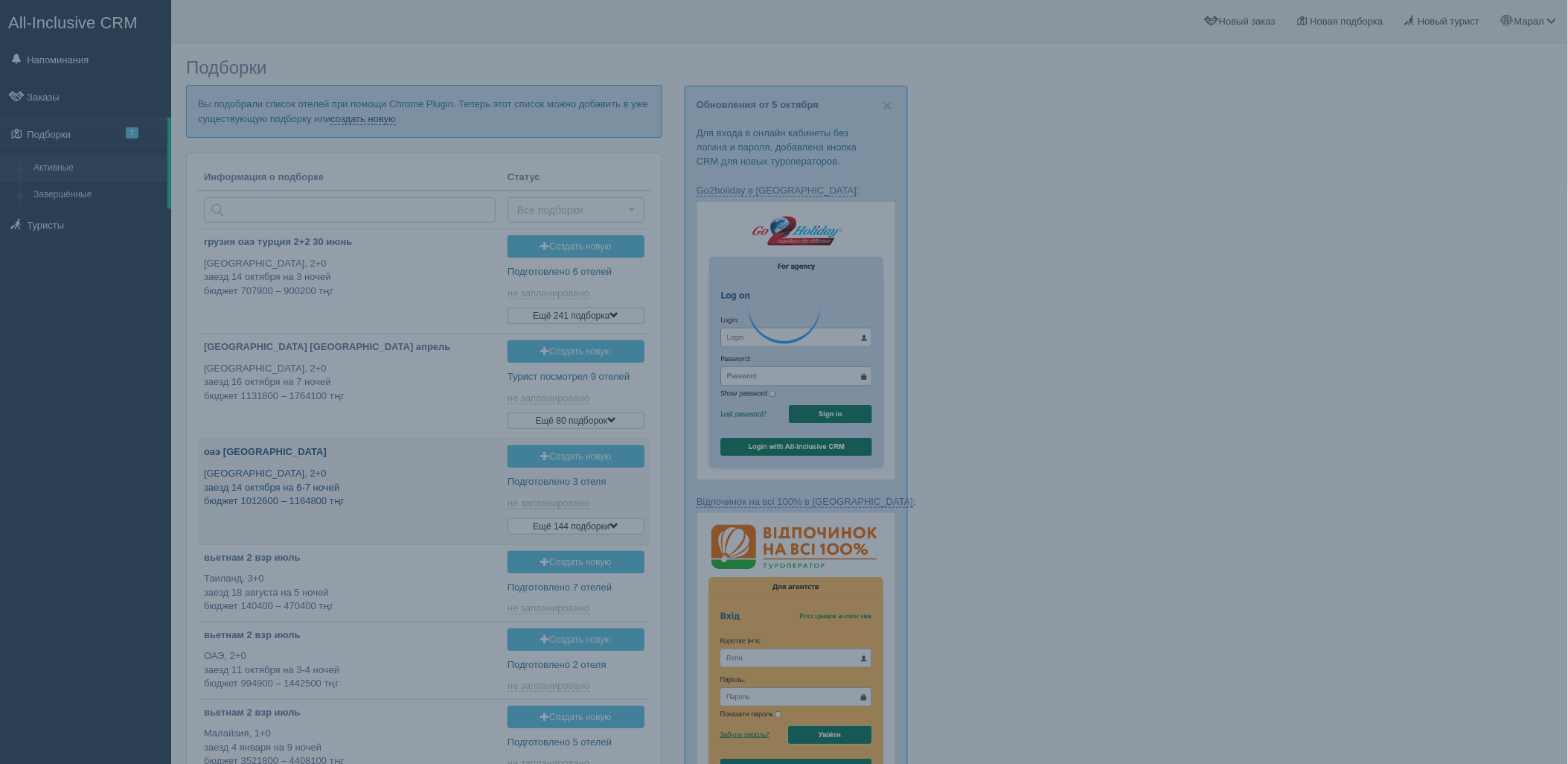
scroll to position [111, 0]
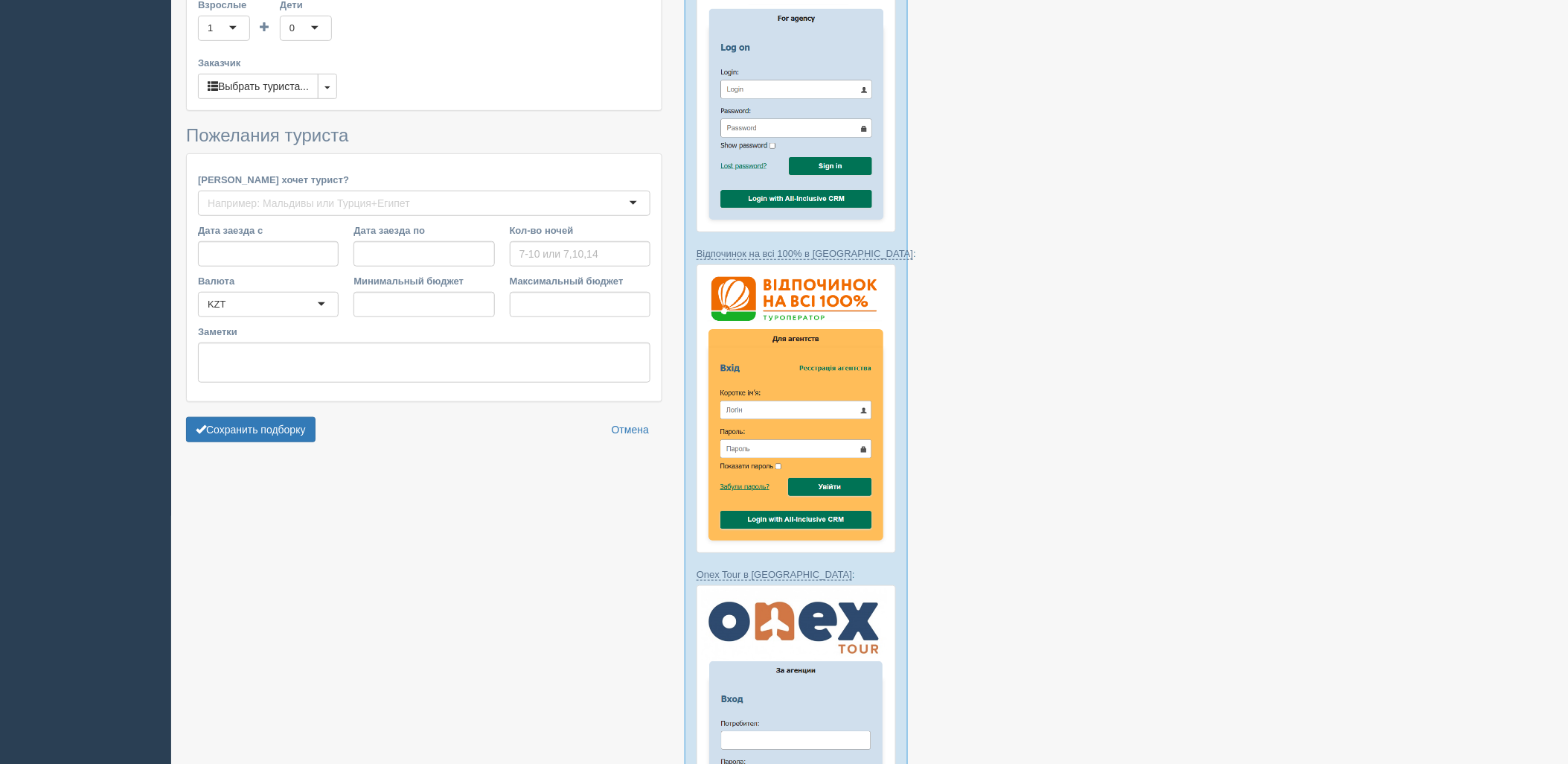
type input "4-5"
type input "678900"
type input "973600"
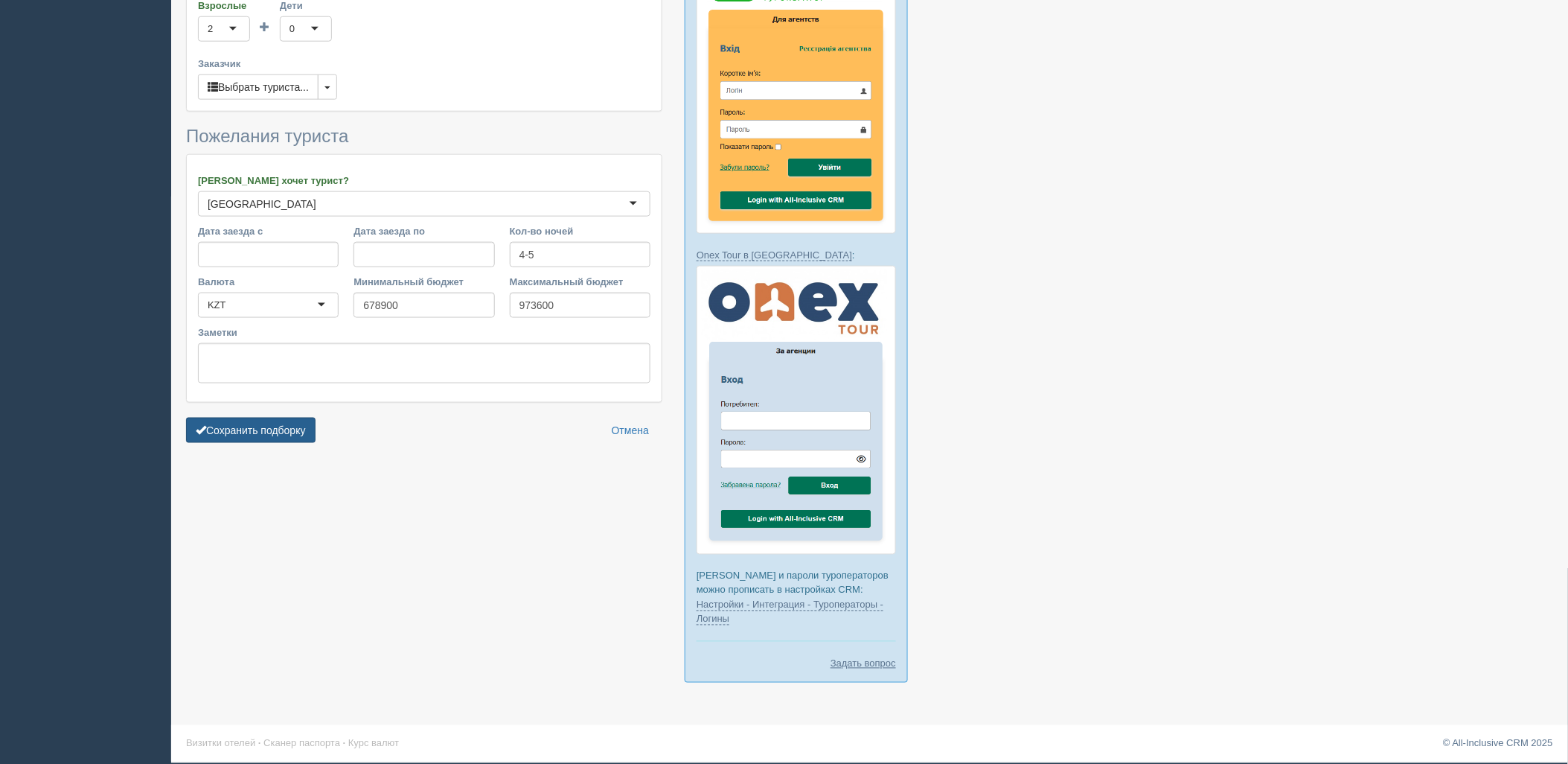
click at [273, 418] on button "Сохранить подборку" at bounding box center [251, 430] width 129 height 25
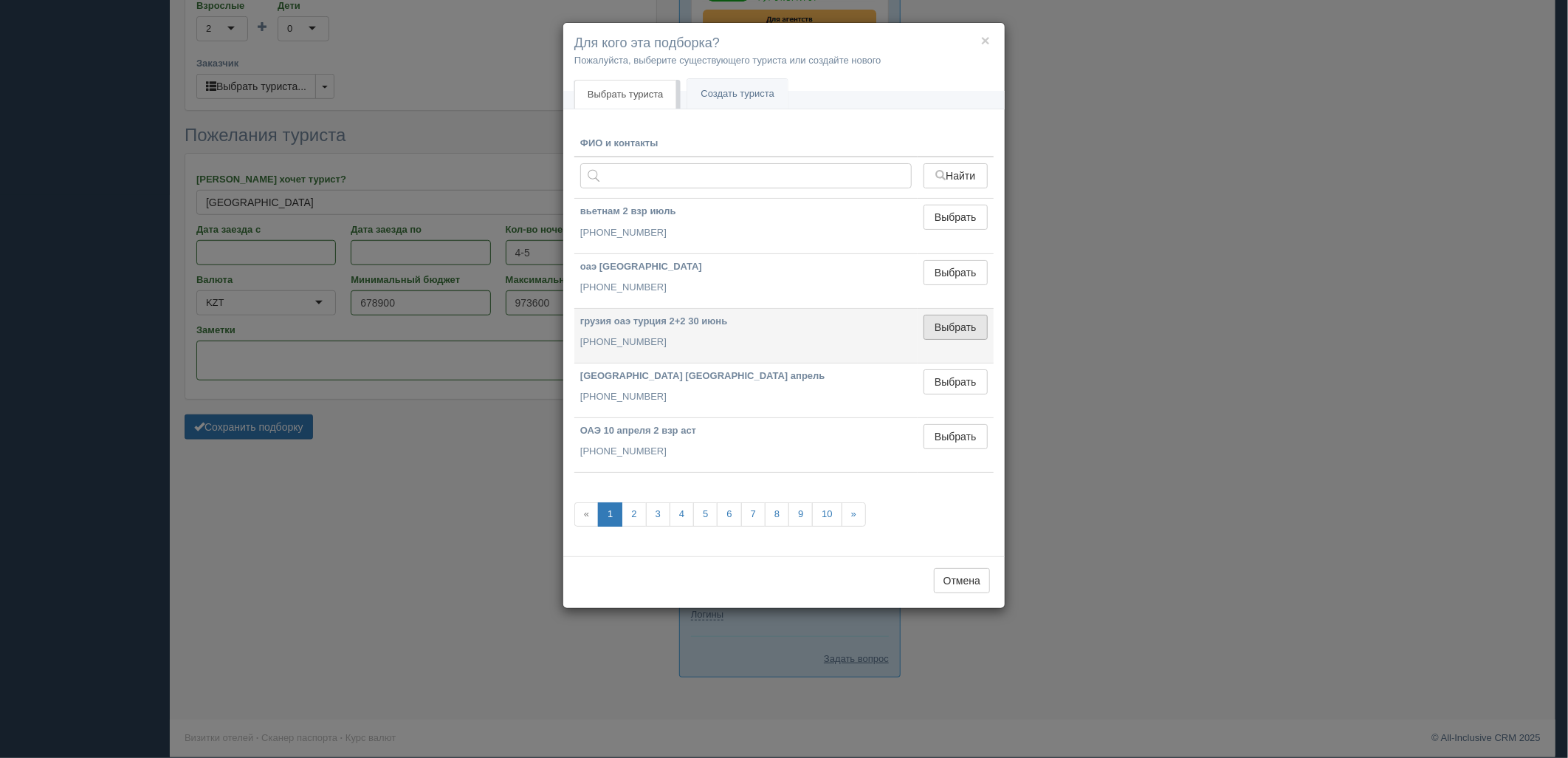
click at [948, 321] on button "Выбрать" at bounding box center [955, 327] width 64 height 25
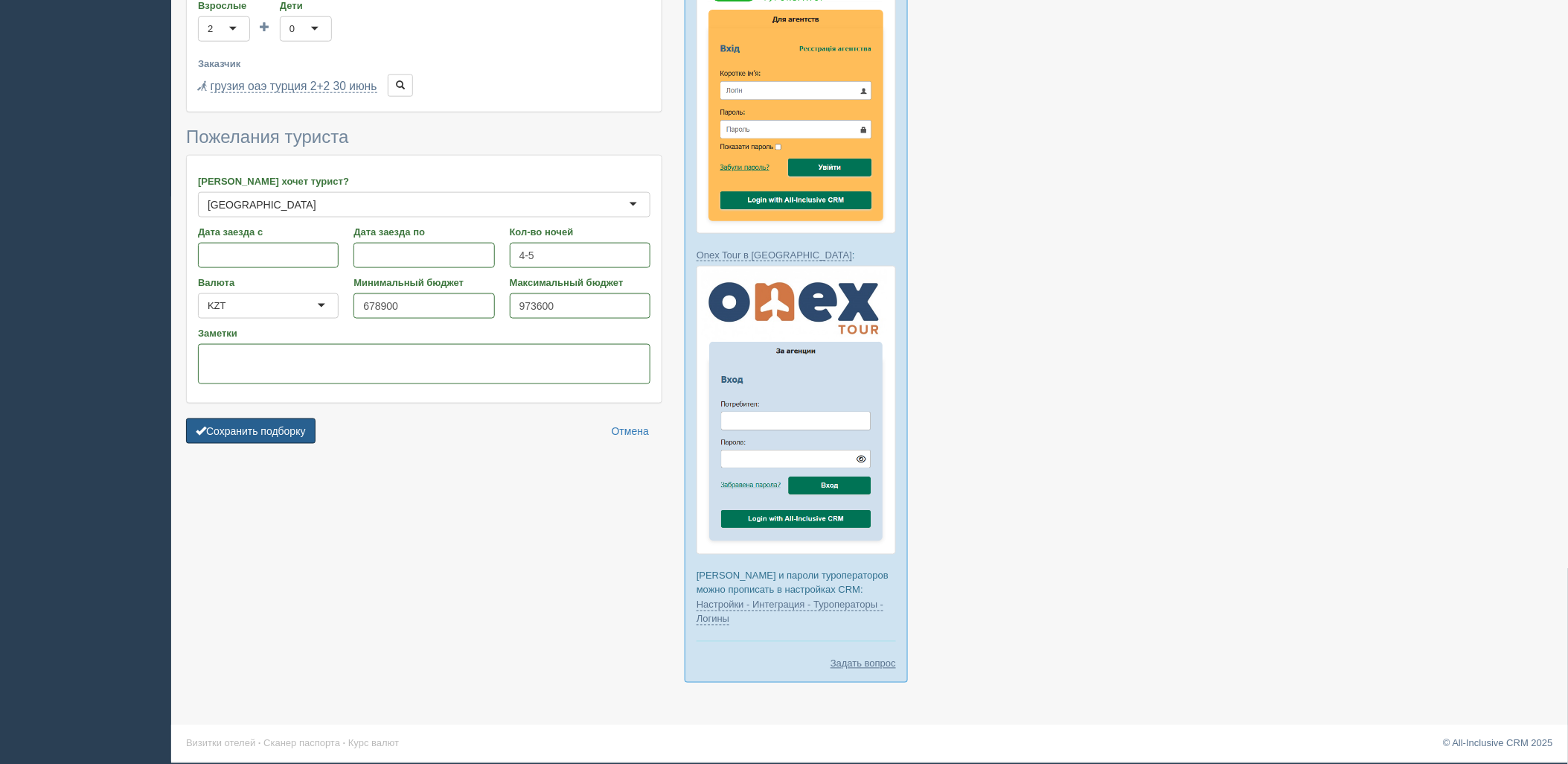
drag, startPoint x: 276, startPoint y: 433, endPoint x: 287, endPoint y: 447, distance: 17.8
click at [276, 435] on button "Сохранить подборку" at bounding box center [251, 431] width 129 height 25
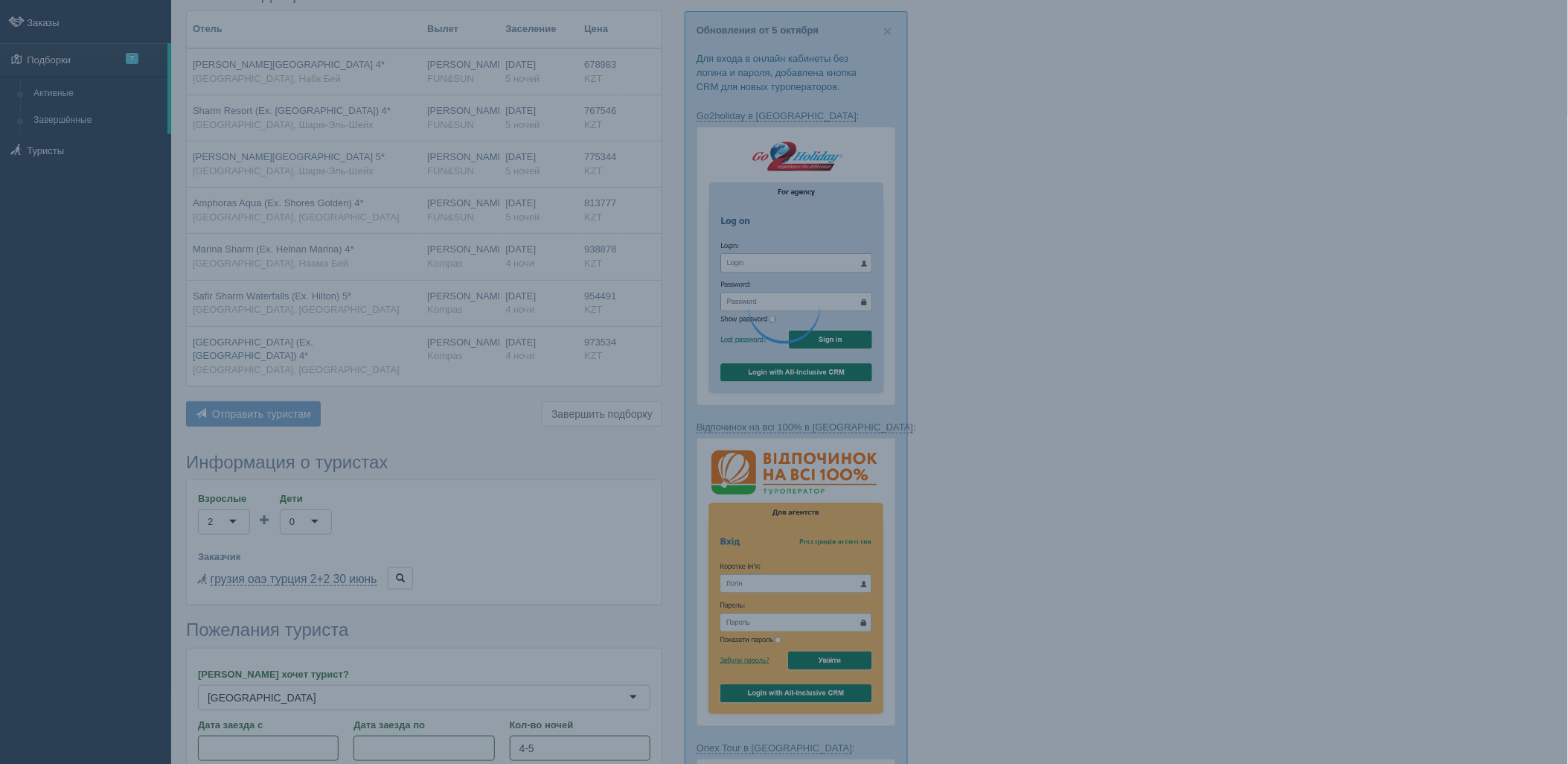
scroll to position [71, 0]
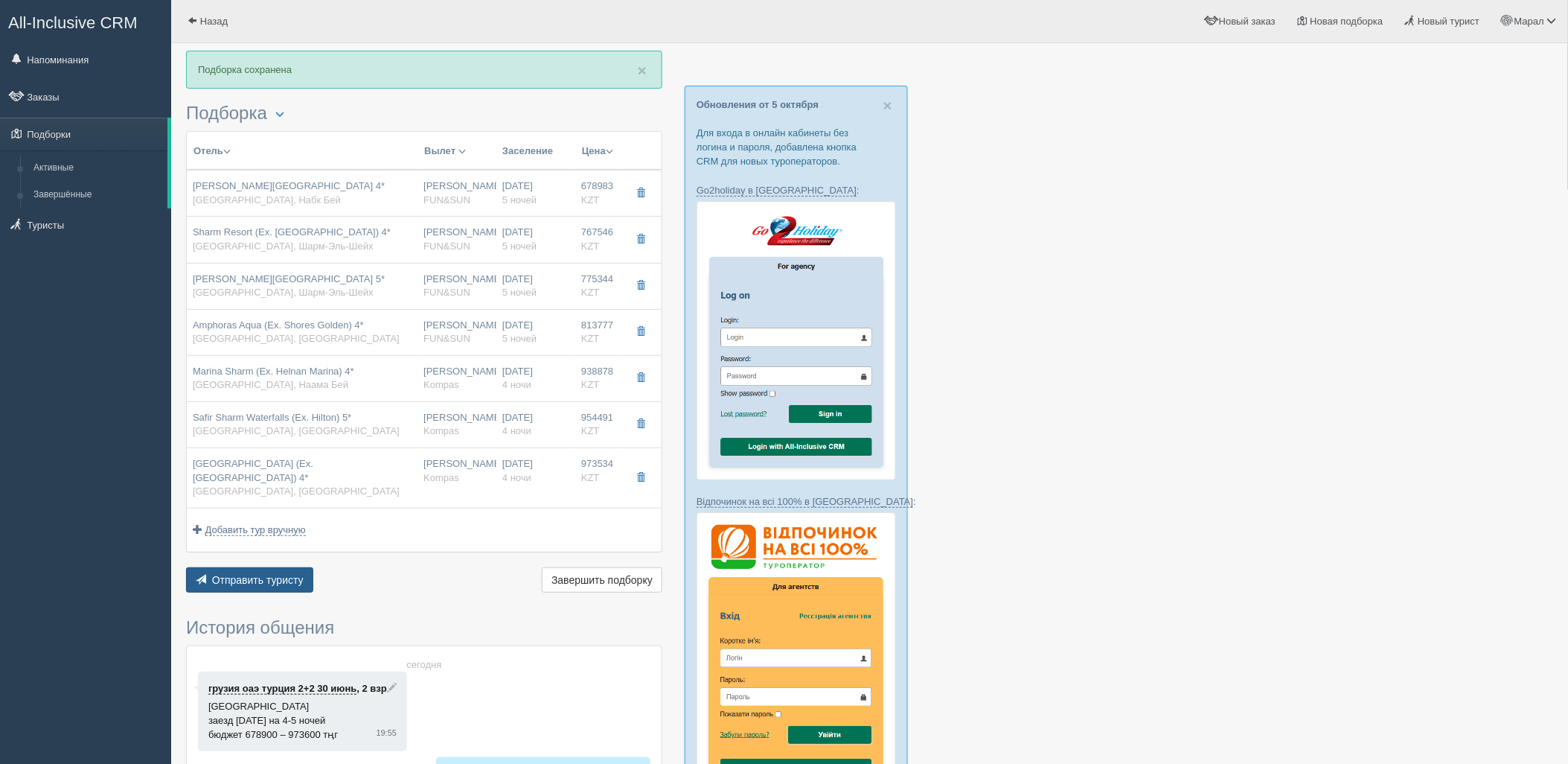
click at [277, 576] on span "Отправить туристу" at bounding box center [258, 579] width 92 height 12
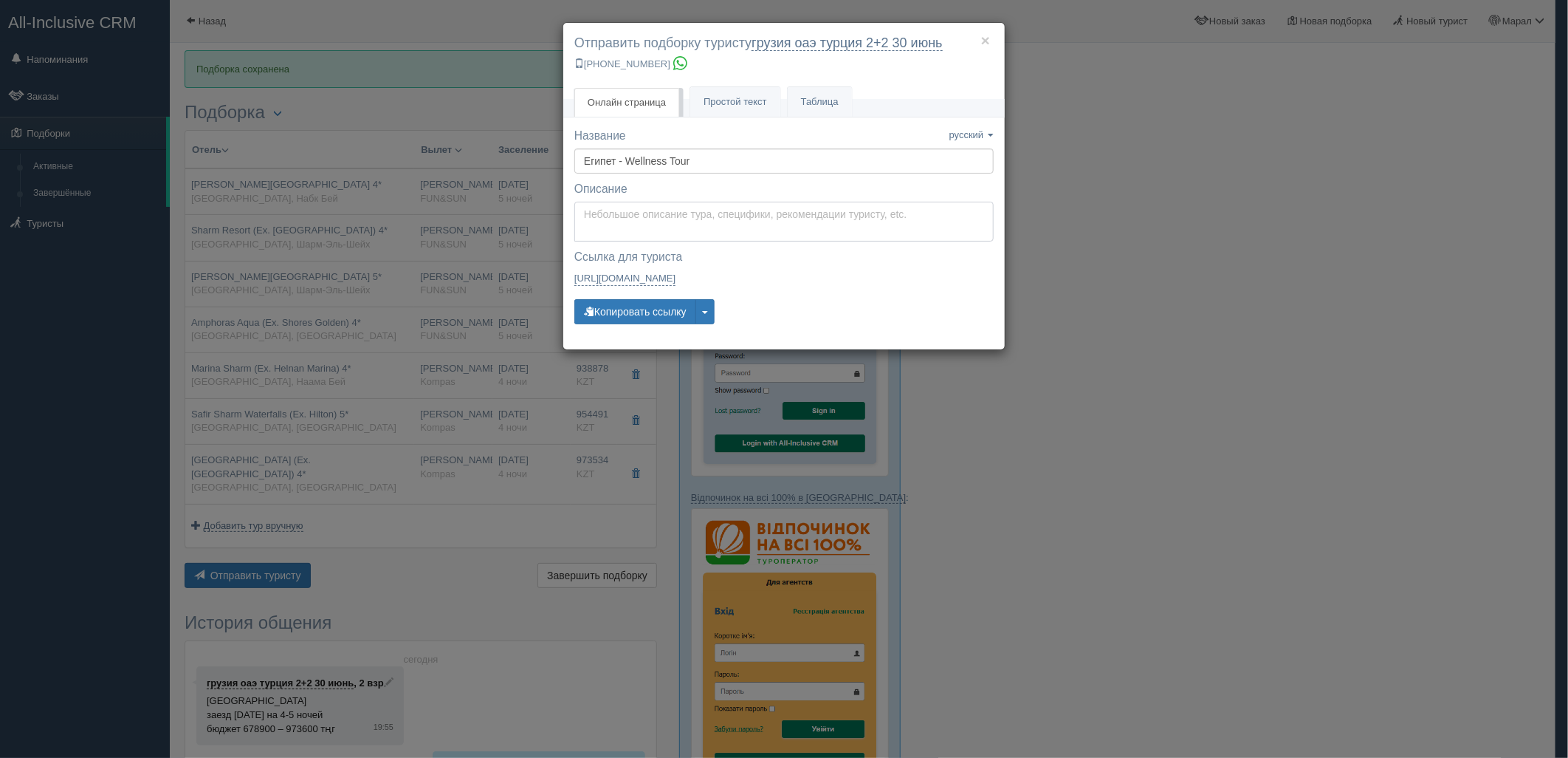
type textarea "Здравствуйте! Ниже представлены варианты туров для Вас. Для просмотра описания …"
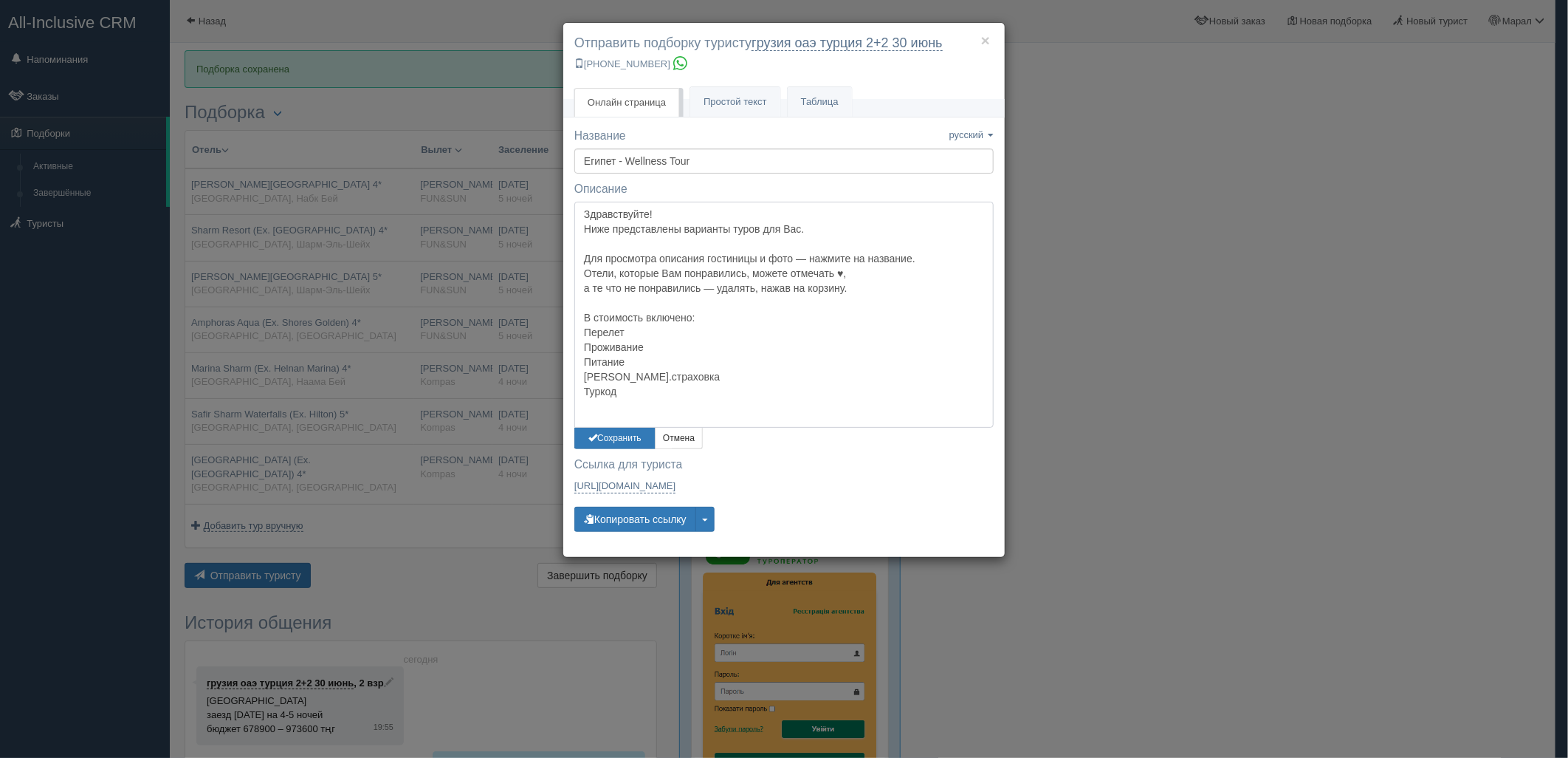
click at [642, 231] on textarea "Здравствуйте! Ниже представлены варианты туров для Вас. Для просмотра описания …" at bounding box center [783, 314] width 419 height 226
click at [635, 441] on button "Сохранить" at bounding box center [614, 438] width 81 height 22
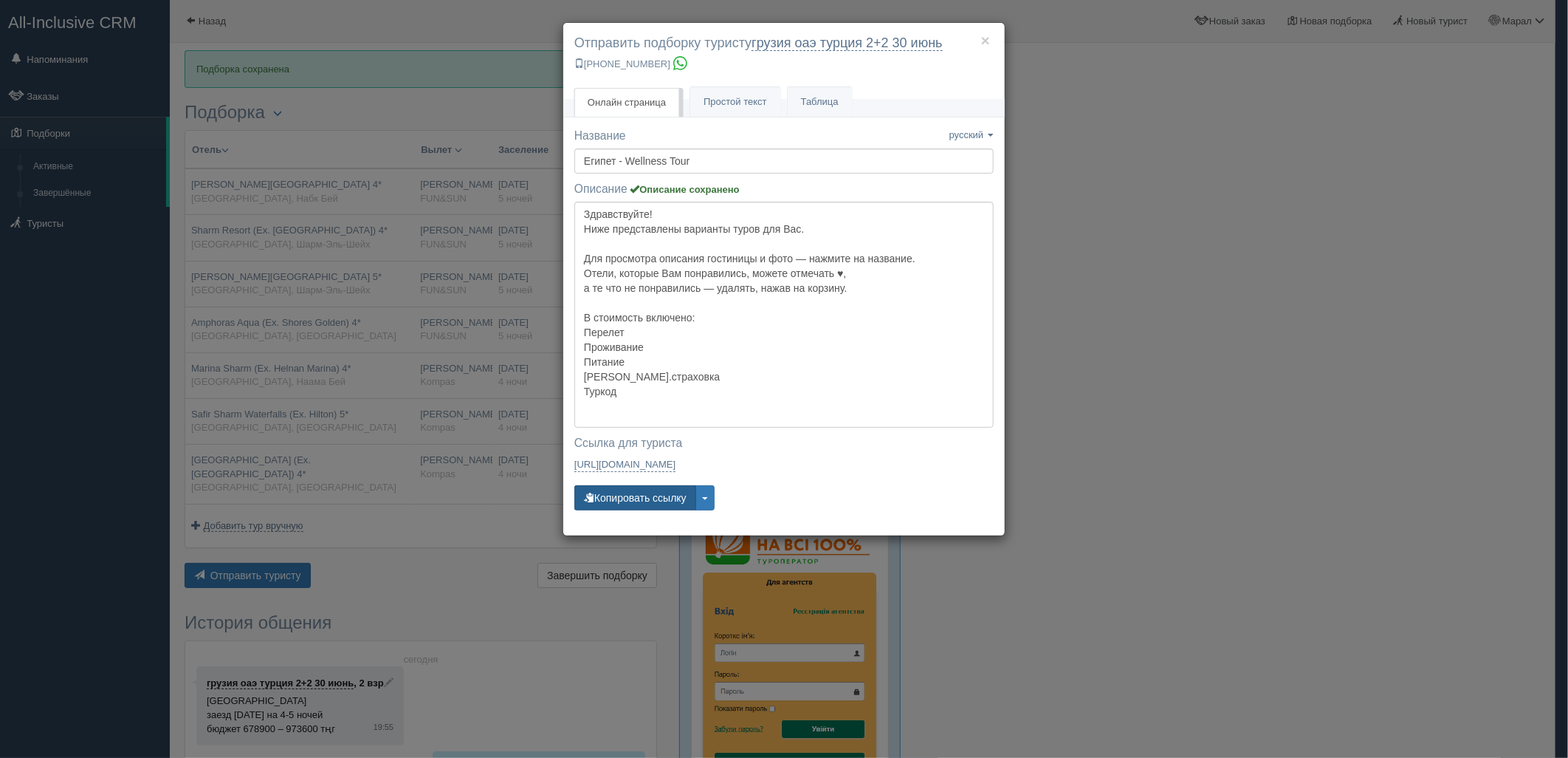
click at [643, 495] on button "Копировать ссылку" at bounding box center [635, 498] width 122 height 25
